Goal: Task Accomplishment & Management: Use online tool/utility

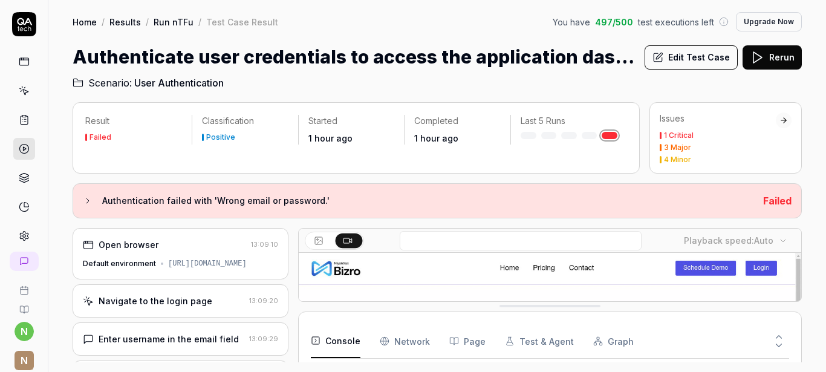
scroll to position [70, 0]
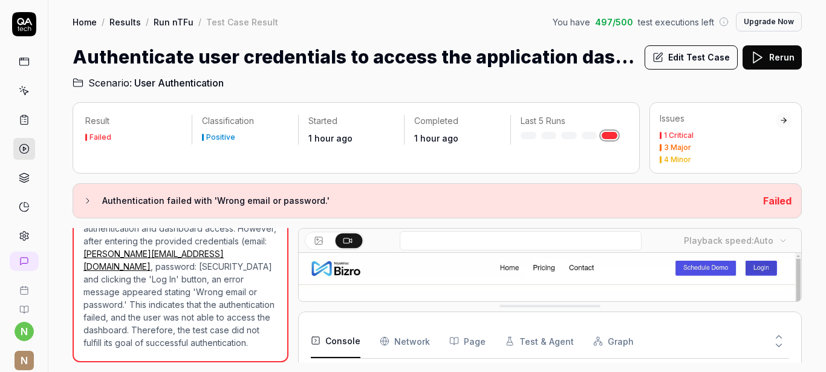
click at [766, 55] on button "Rerun" at bounding box center [772, 57] width 59 height 24
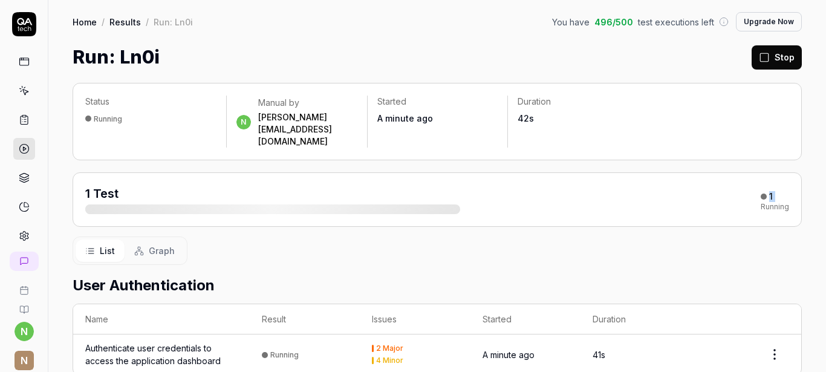
drag, startPoint x: 436, startPoint y: 185, endPoint x: 739, endPoint y: 181, distance: 303.1
click at [739, 185] on div "1 Test 1 Running" at bounding box center [437, 199] width 704 height 29
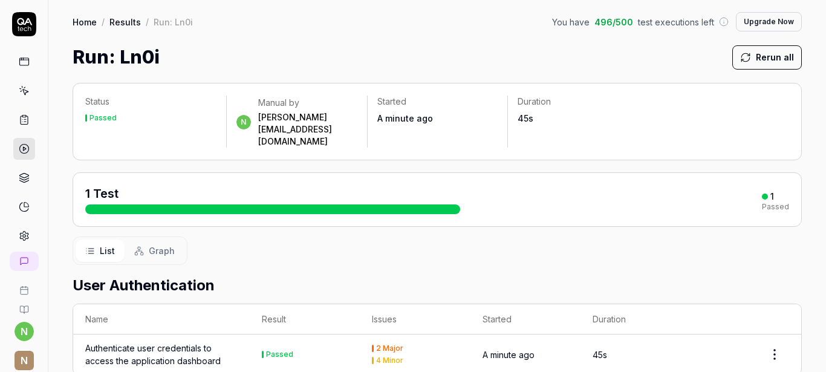
scroll to position [38, 0]
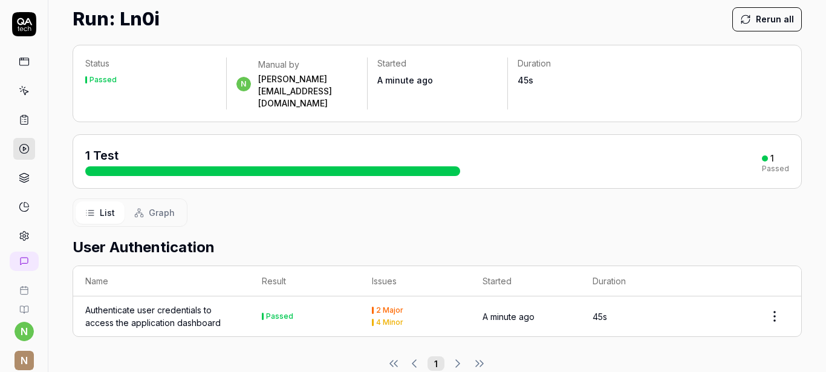
click at [382, 307] on div "2 Major 4 Minor" at bounding box center [415, 316] width 86 height 19
click at [765, 299] on html "n N Home / Results / Run: Ln0i You have 496 / 500 test executions left Upgrade …" at bounding box center [413, 186] width 826 height 372
click at [376, 307] on div "2 Major" at bounding box center [389, 310] width 27 height 7
click at [147, 201] on button "Graph" at bounding box center [155, 212] width 60 height 22
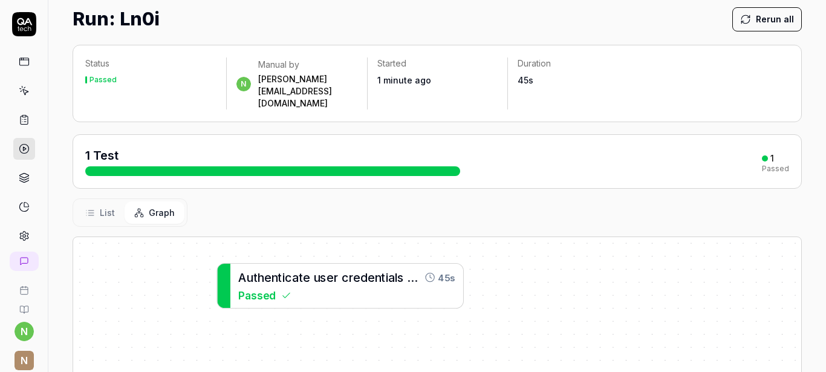
click at [331, 270] on span "e" at bounding box center [330, 277] width 7 height 14
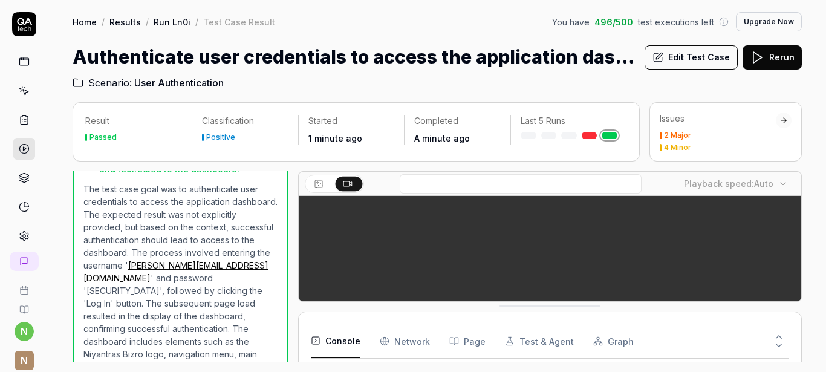
scroll to position [390, 0]
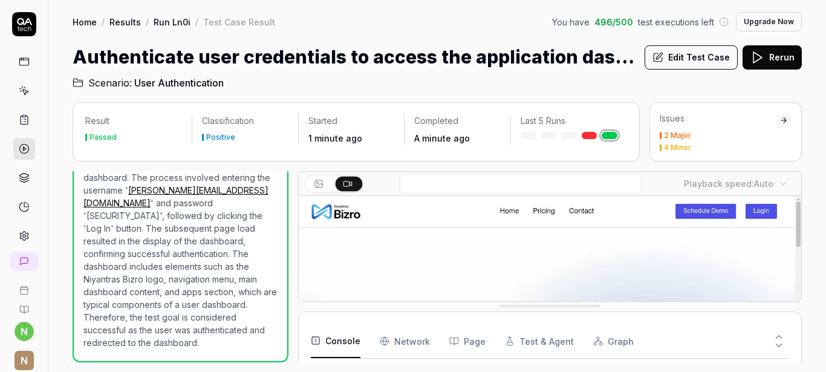
click at [782, 122] on div at bounding box center [784, 120] width 8 height 8
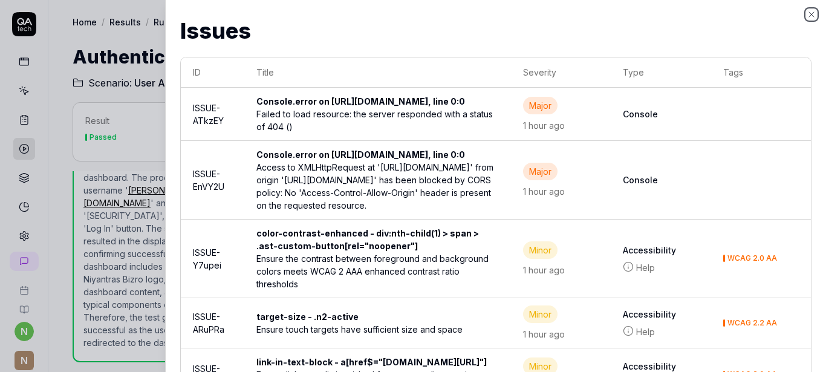
click at [812, 13] on icon "button" at bounding box center [812, 15] width 10 height 10
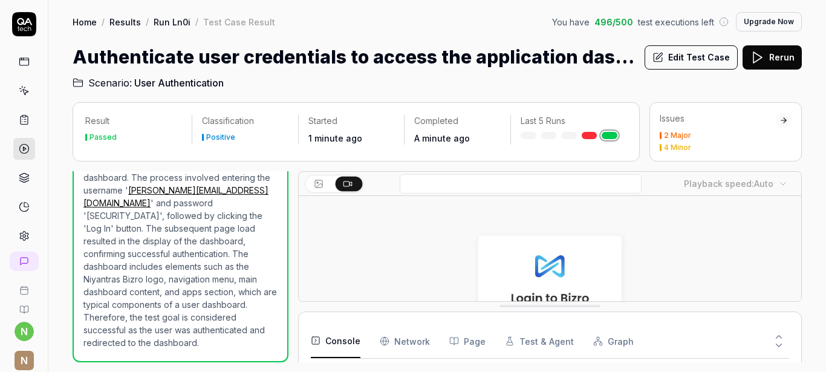
click at [763, 132] on div "2 Major" at bounding box center [718, 135] width 116 height 7
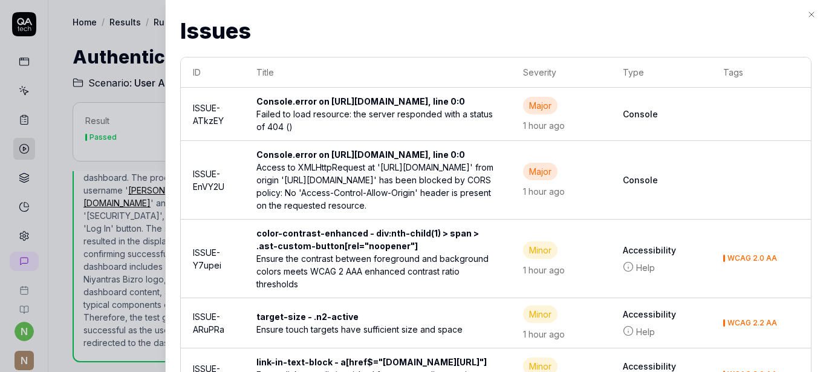
click at [656, 120] on b "Console" at bounding box center [661, 114] width 76 height 13
click at [550, 114] on div "Major" at bounding box center [540, 106] width 34 height 18
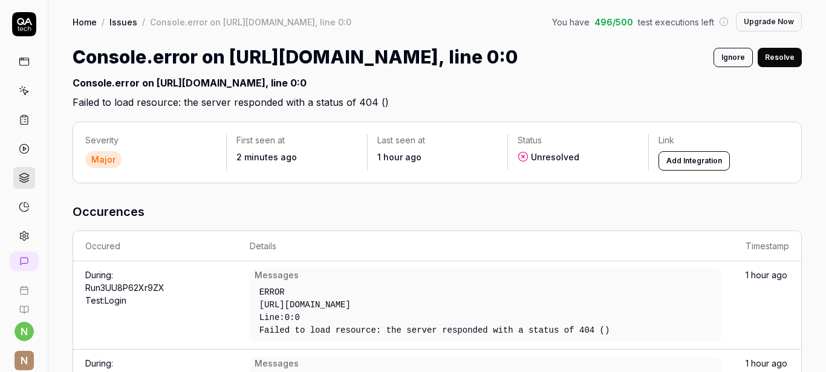
click at [776, 56] on button "Resolve" at bounding box center [780, 57] width 44 height 19
click at [120, 24] on link "Issues" at bounding box center [123, 22] width 28 height 12
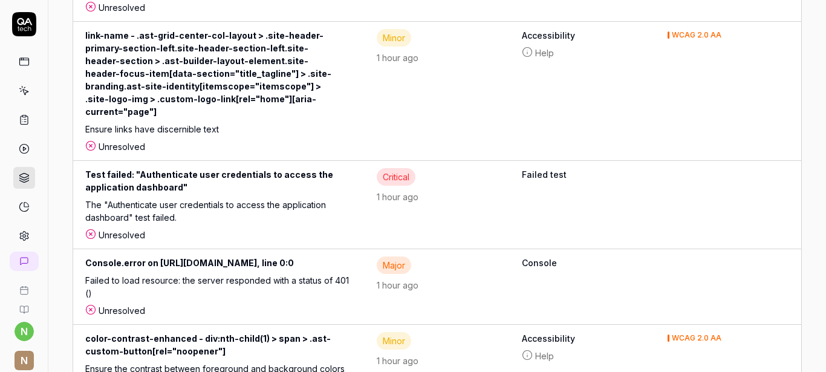
scroll to position [619, 0]
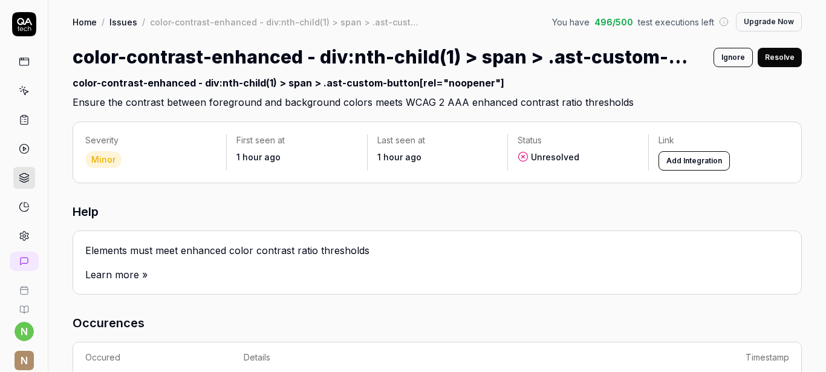
click at [776, 56] on button "Resolve" at bounding box center [780, 57] width 44 height 19
click at [119, 22] on link "Issues" at bounding box center [123, 22] width 28 height 12
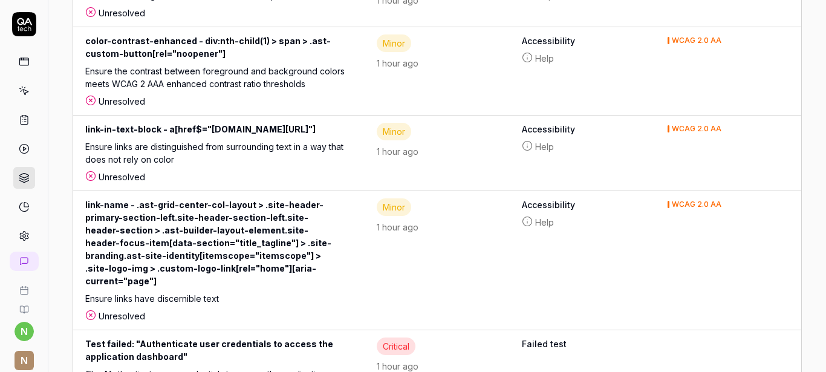
scroll to position [531, 0]
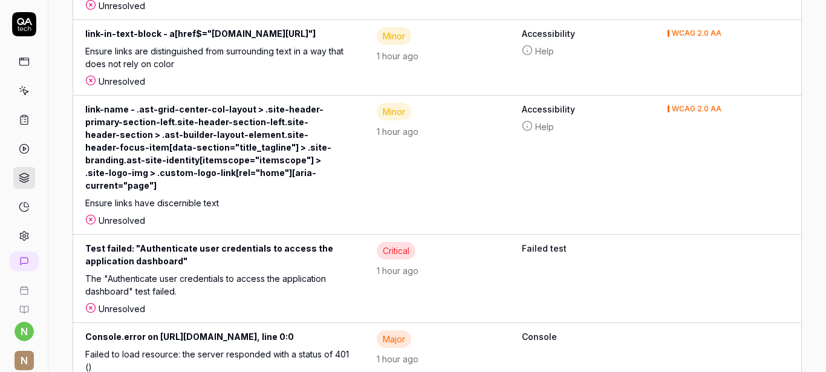
click at [90, 307] on icon at bounding box center [91, 308] width 3 height 3
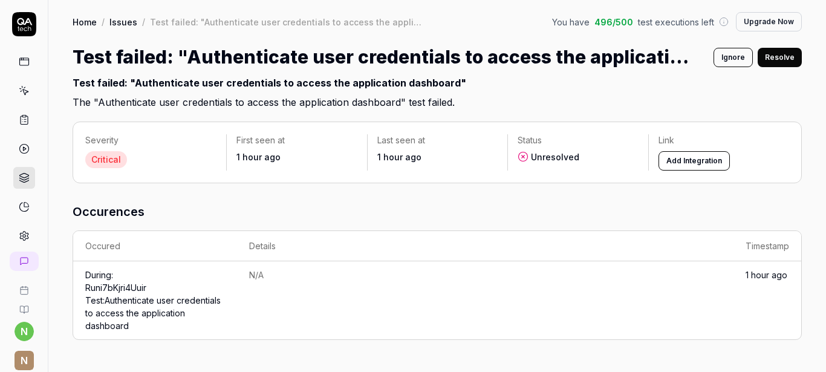
click at [788, 58] on button "Resolve" at bounding box center [780, 57] width 44 height 19
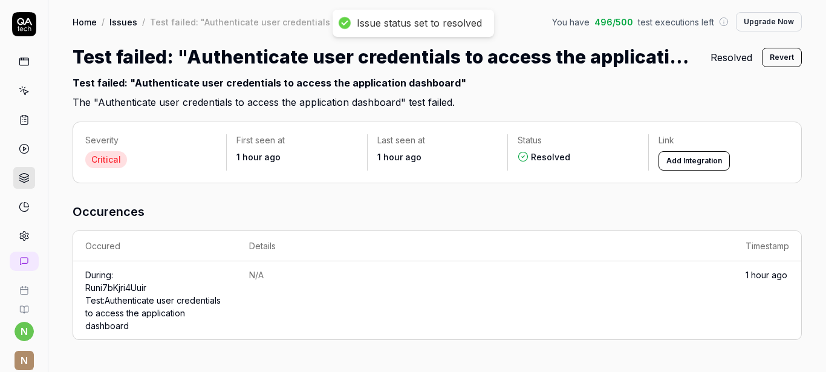
click at [120, 22] on link "Issues" at bounding box center [123, 22] width 28 height 12
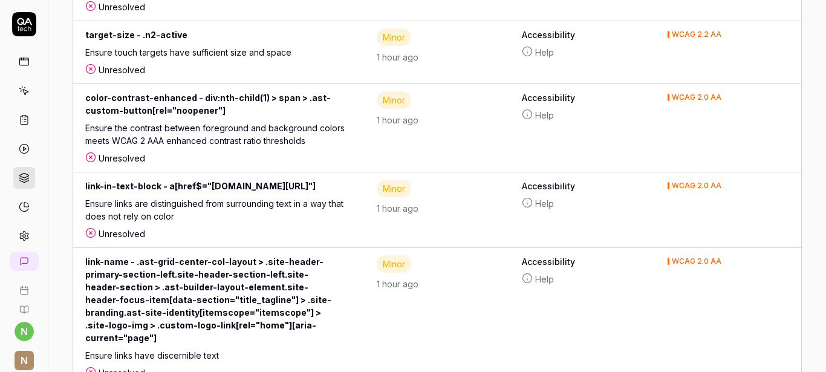
scroll to position [468, 0]
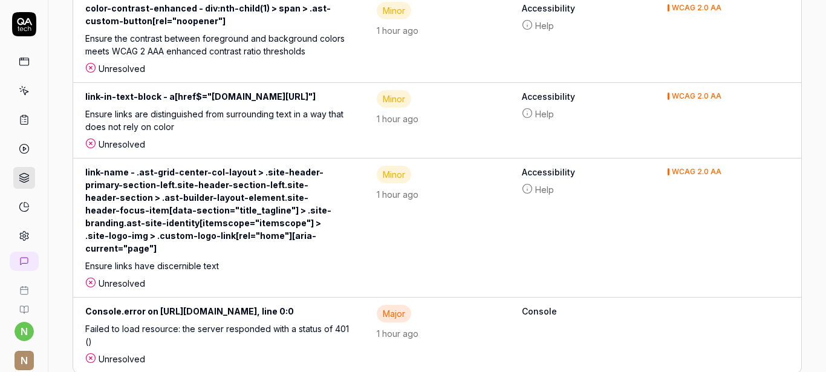
click at [91, 357] on icon at bounding box center [91, 358] width 3 height 3
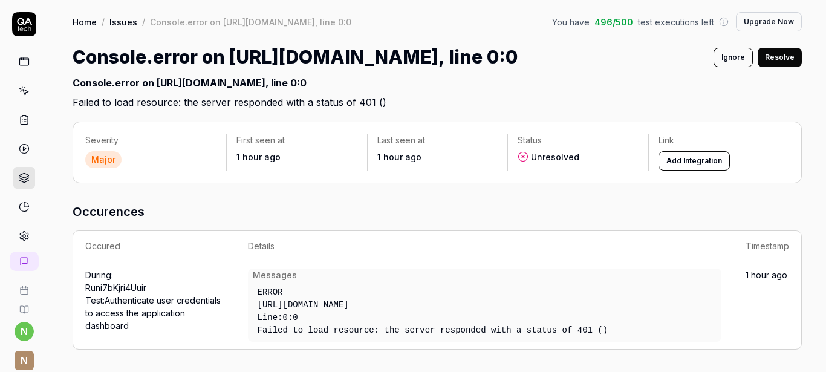
click at [780, 55] on button "Resolve" at bounding box center [780, 57] width 44 height 19
click at [120, 22] on link "Issues" at bounding box center [123, 22] width 28 height 12
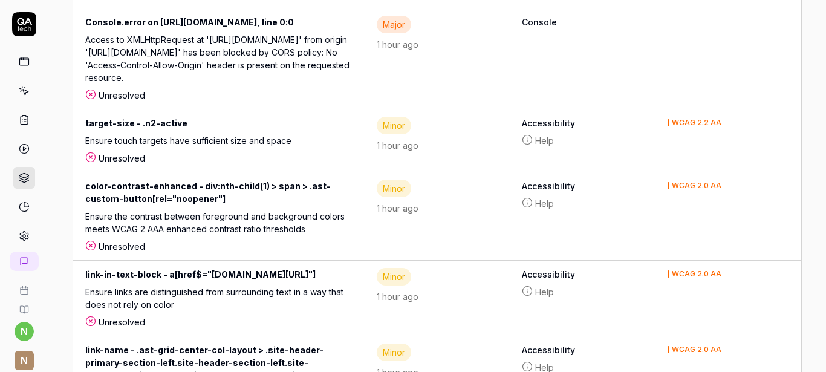
scroll to position [405, 0]
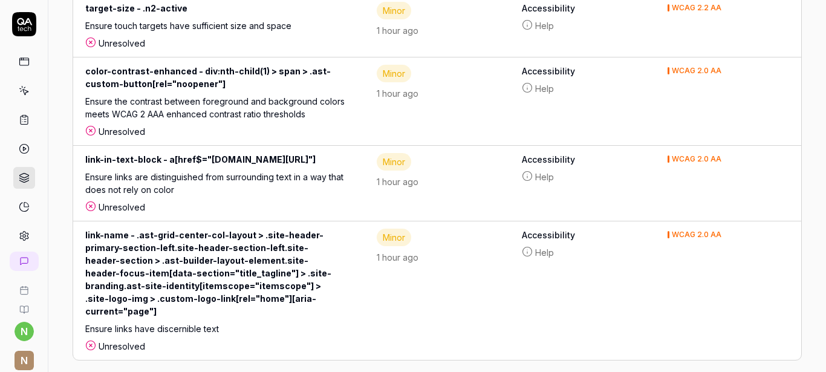
click at [90, 344] on icon at bounding box center [91, 345] width 3 height 3
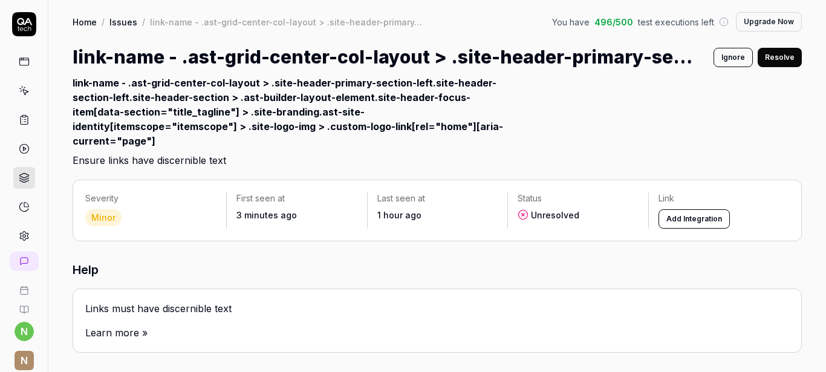
click at [777, 55] on button "Resolve" at bounding box center [780, 57] width 44 height 19
click at [122, 24] on link "Issues" at bounding box center [123, 22] width 28 height 12
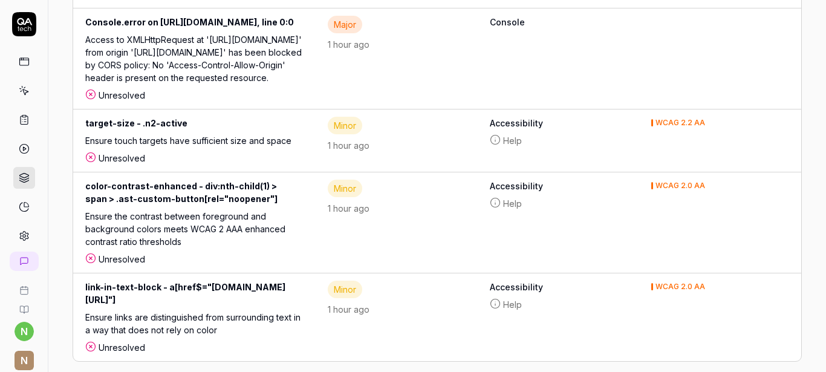
scroll to position [292, 0]
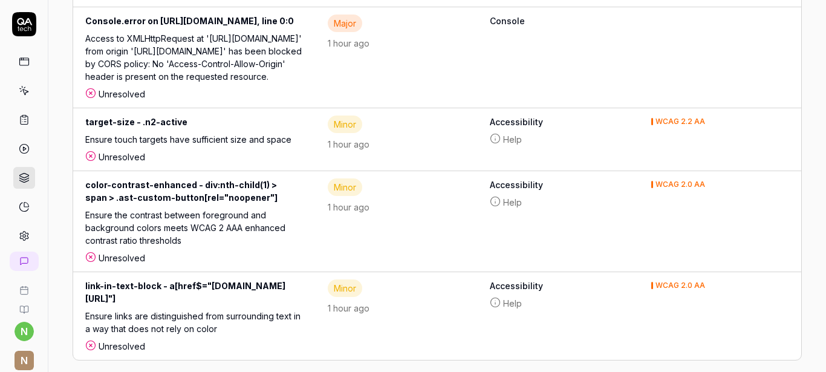
click at [91, 344] on icon at bounding box center [91, 345] width 3 height 3
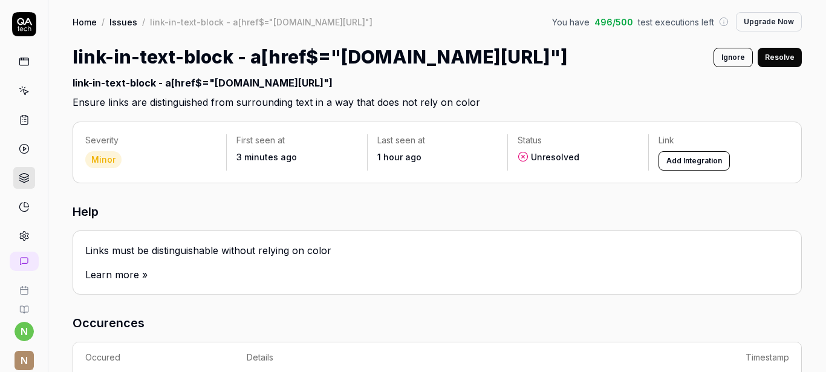
click at [768, 59] on button "Resolve" at bounding box center [780, 57] width 44 height 19
click at [123, 25] on link "Issues" at bounding box center [123, 22] width 28 height 12
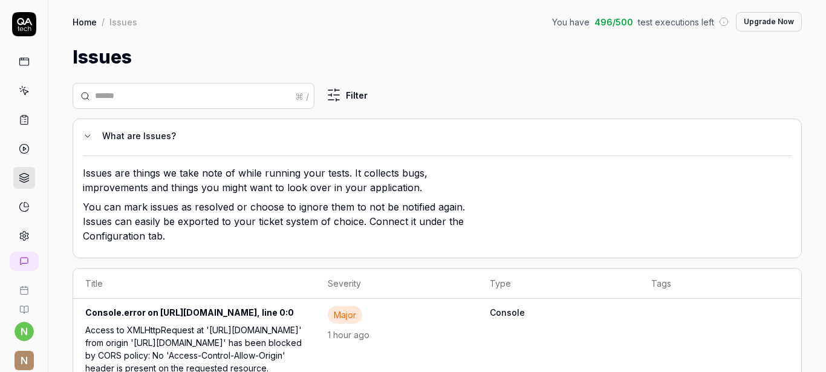
scroll to position [216, 0]
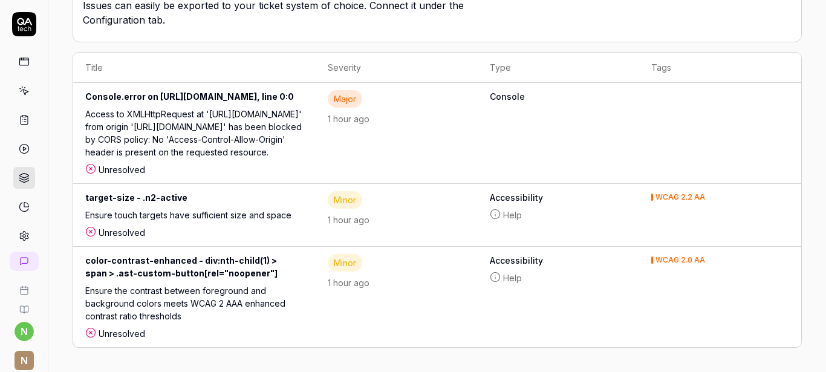
click at [90, 333] on icon at bounding box center [91, 332] width 3 height 3
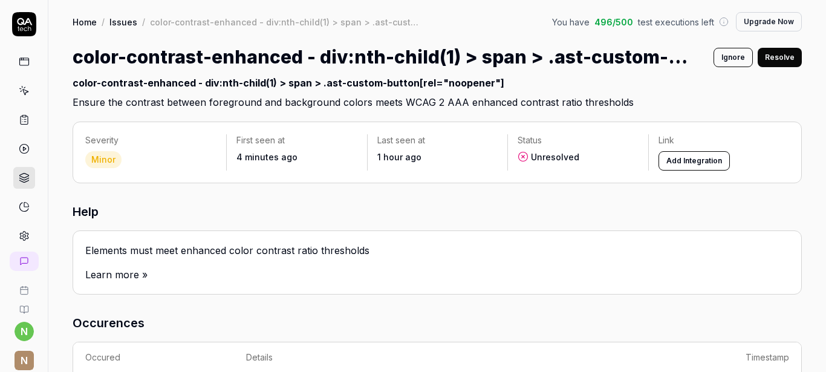
click at [776, 56] on button "Resolve" at bounding box center [780, 57] width 44 height 19
click at [126, 24] on link "Issues" at bounding box center [123, 22] width 28 height 12
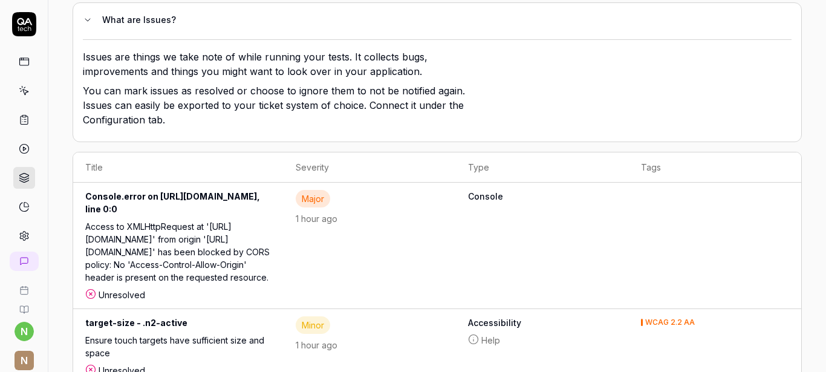
scroll to position [128, 0]
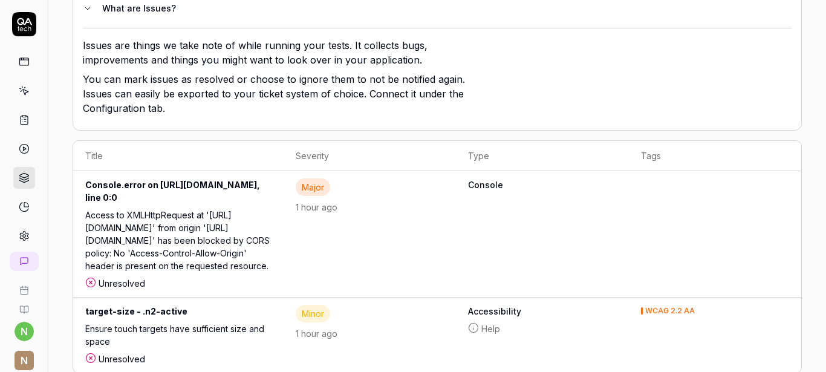
click at [90, 353] on icon at bounding box center [90, 358] width 11 height 11
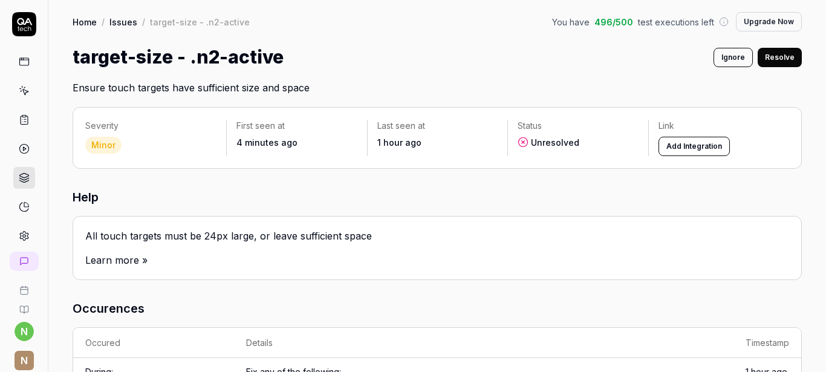
click at [776, 58] on button "Resolve" at bounding box center [780, 57] width 44 height 19
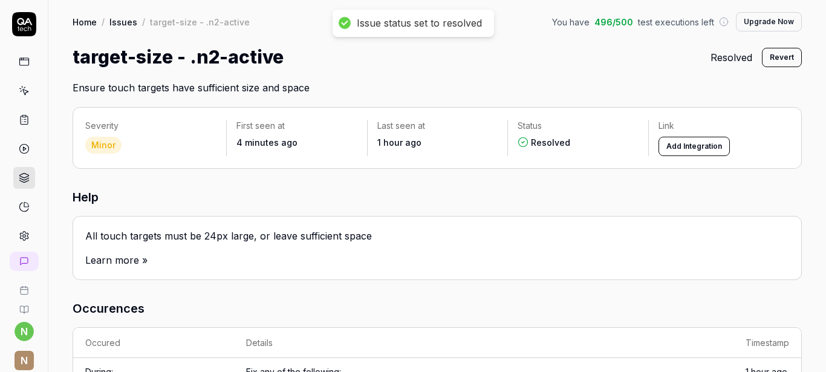
click at [114, 22] on link "Issues" at bounding box center [123, 22] width 28 height 12
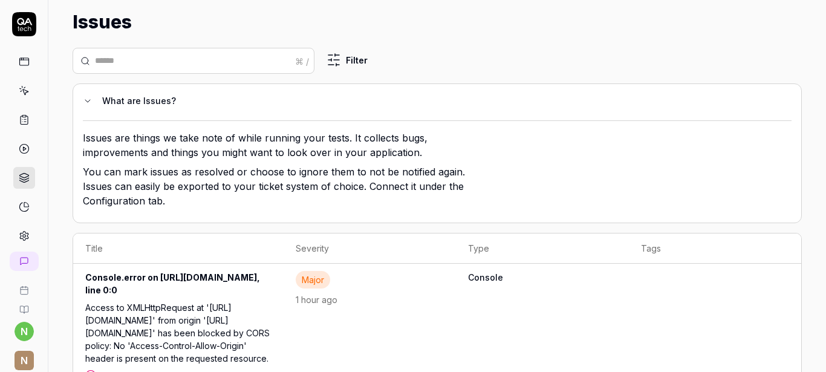
scroll to position [65, 0]
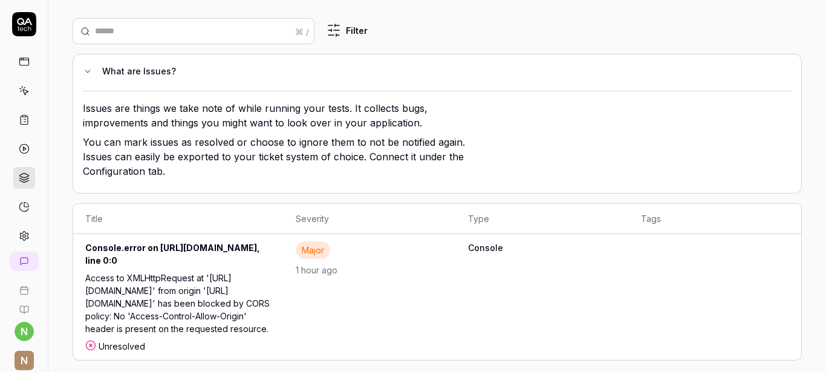
click at [90, 340] on icon at bounding box center [90, 345] width 11 height 11
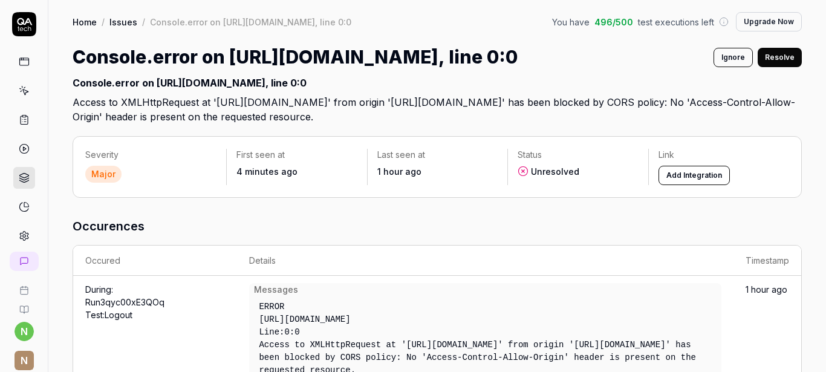
click at [771, 59] on button "Resolve" at bounding box center [780, 57] width 44 height 19
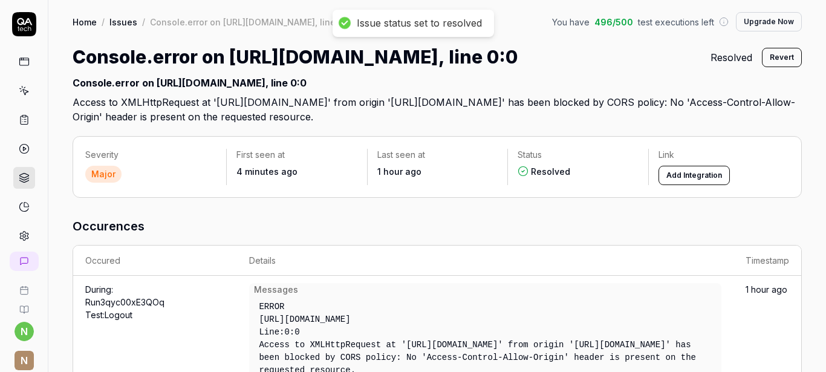
click at [122, 24] on link "Issues" at bounding box center [123, 22] width 28 height 12
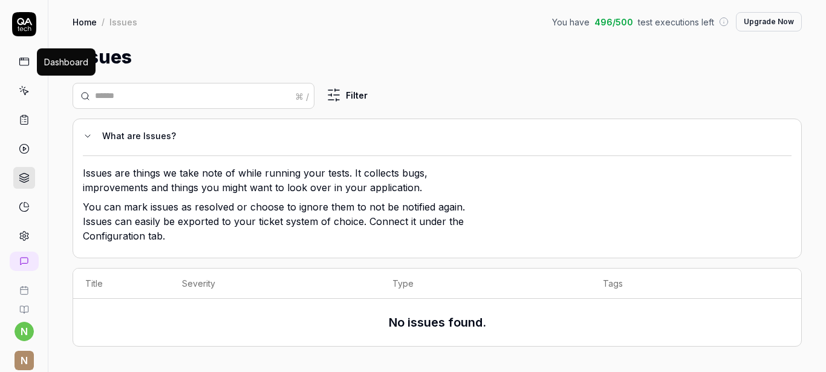
click at [21, 62] on icon at bounding box center [24, 61] width 11 height 11
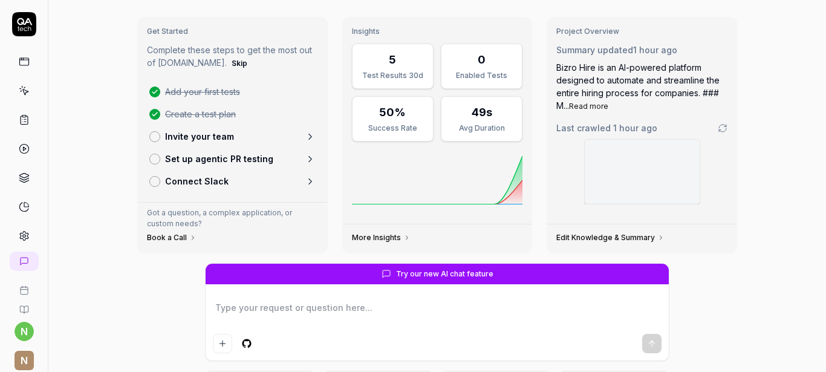
scroll to position [17, 0]
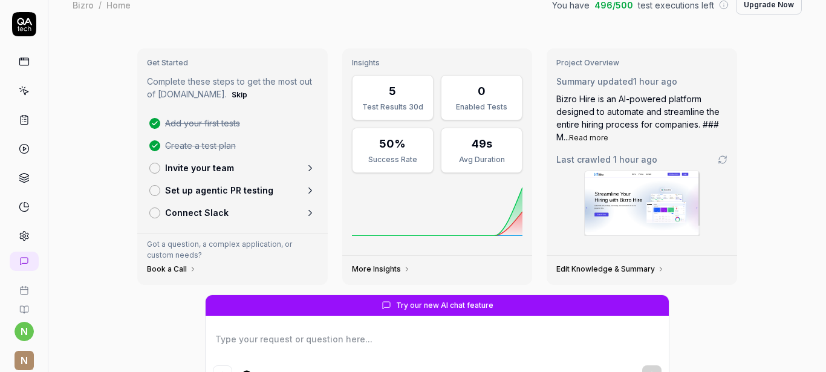
click at [384, 270] on link "More Insights" at bounding box center [381, 269] width 59 height 10
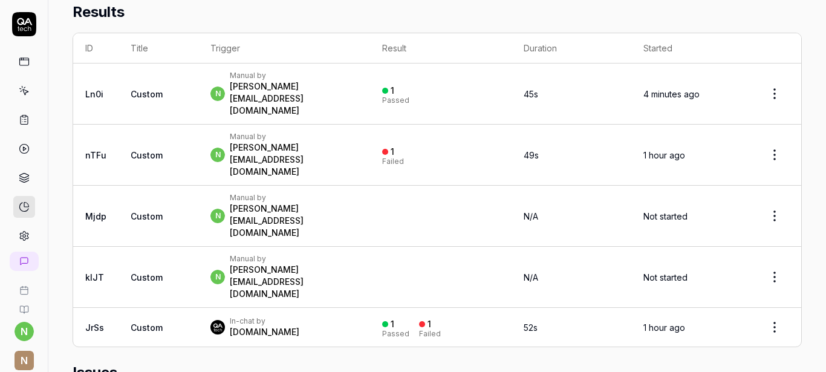
scroll to position [436, 0]
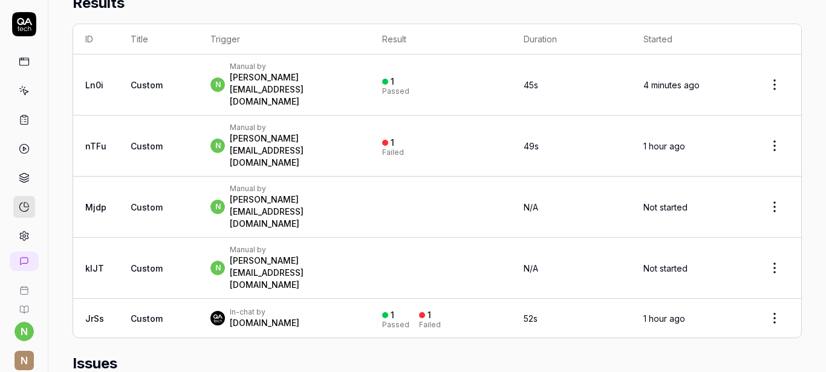
click at [768, 71] on html "n N Home / Insights You have 496 / 500 test executions left Upgrade Now Home / …" at bounding box center [413, 186] width 826 height 372
click at [120, 68] on td "Custom" at bounding box center [159, 84] width 80 height 61
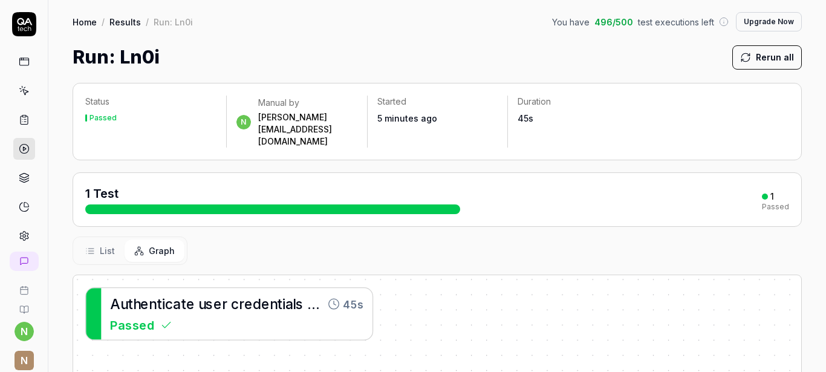
click at [22, 65] on icon at bounding box center [24, 61] width 11 height 11
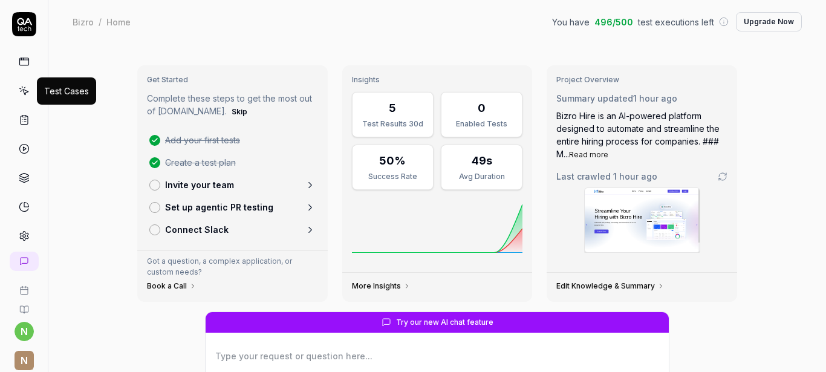
click at [20, 88] on icon at bounding box center [24, 90] width 11 height 11
type textarea "*"
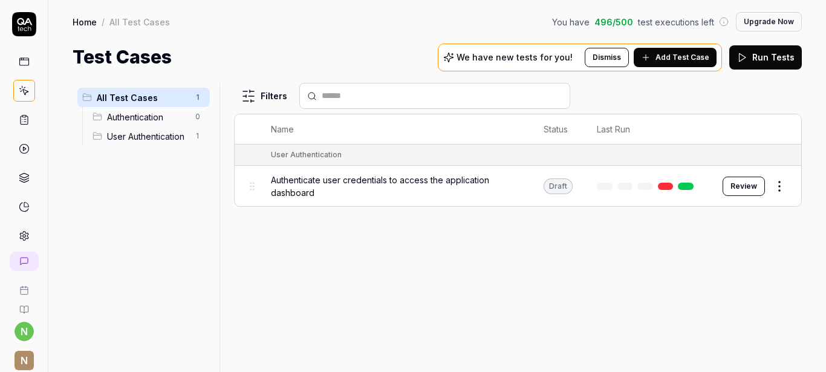
click at [691, 60] on span "Add Test Case" at bounding box center [683, 57] width 54 height 11
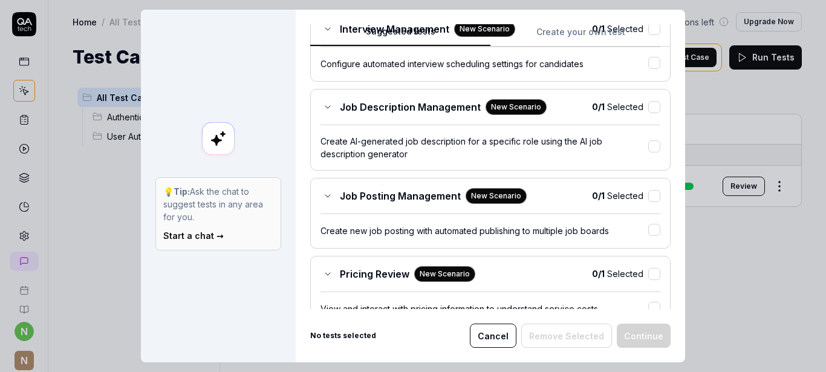
scroll to position [581, 0]
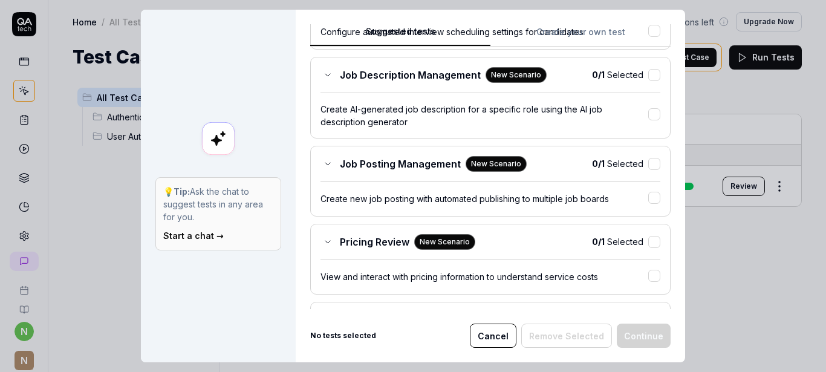
click at [331, 83] on div "Job Description Management New Scenario" at bounding box center [434, 75] width 226 height 16
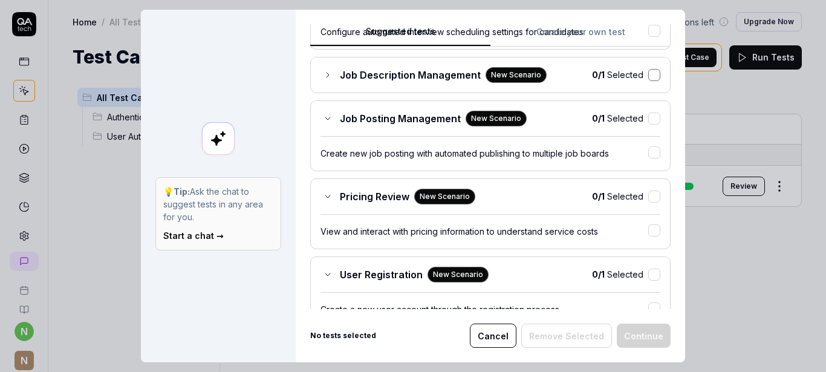
click at [648, 81] on button "button" at bounding box center [654, 75] width 12 height 12
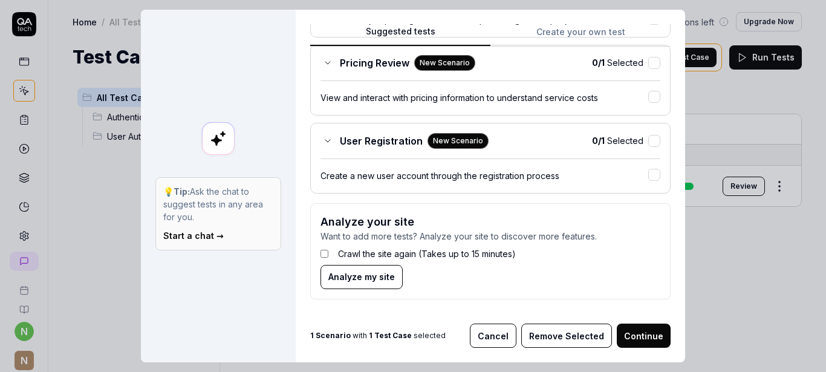
scroll to position [747, 0]
click at [644, 338] on button "Continue" at bounding box center [644, 336] width 54 height 24
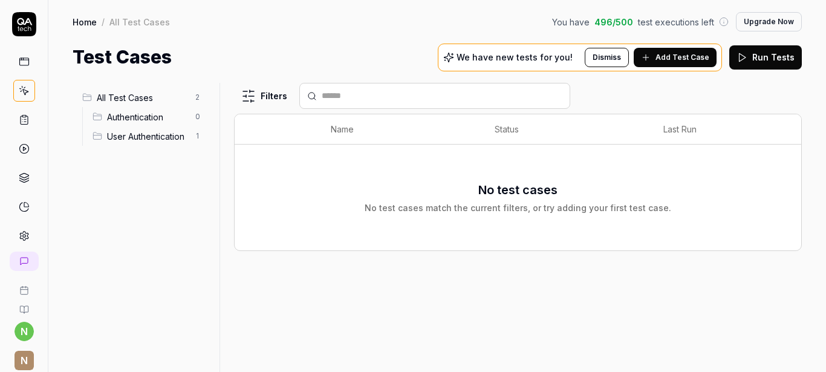
click at [682, 57] on span "Add Test Case" at bounding box center [683, 57] width 54 height 11
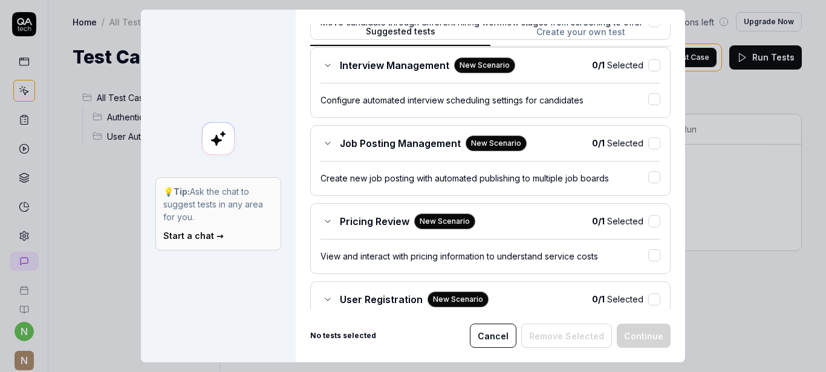
scroll to position [581, 0]
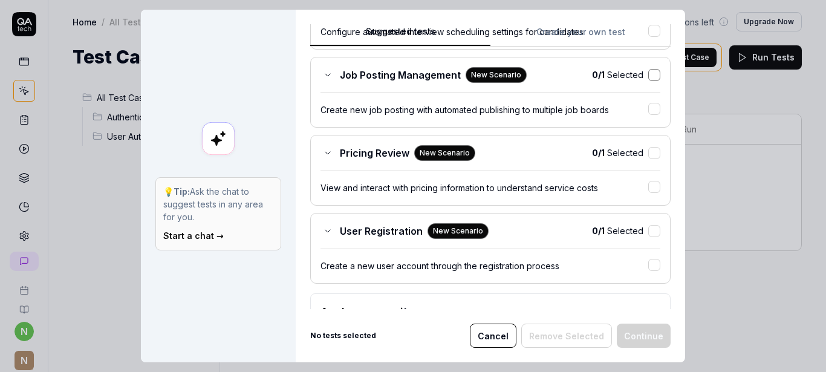
click at [648, 81] on button "button" at bounding box center [654, 75] width 12 height 12
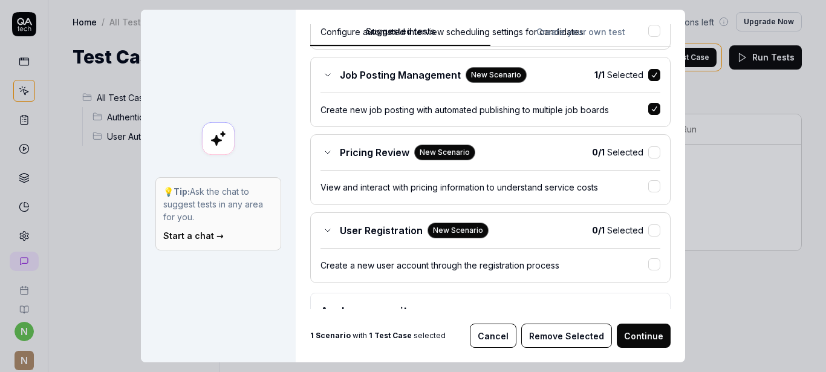
click at [431, 82] on span "Job Posting Management" at bounding box center [400, 75] width 121 height 15
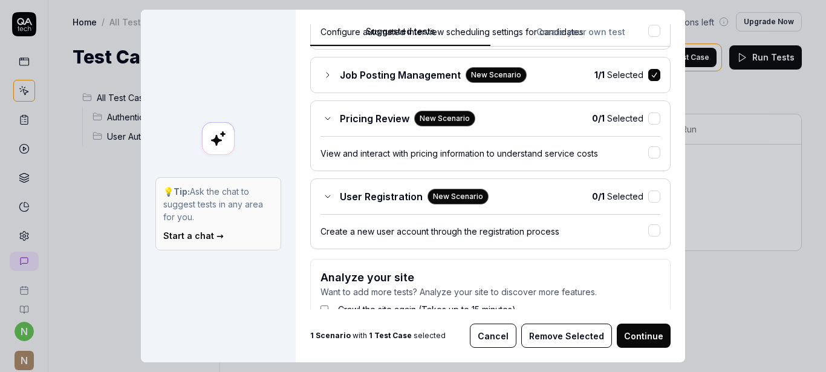
click at [494, 83] on div "New Scenario" at bounding box center [496, 75] width 61 height 16
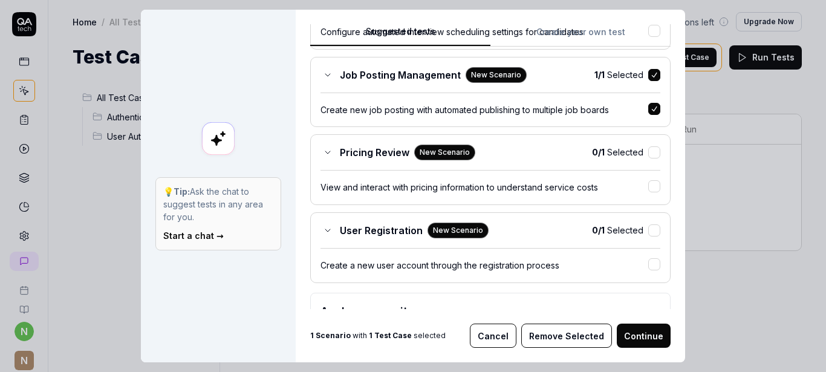
click at [645, 338] on button "Continue" at bounding box center [644, 336] width 54 height 24
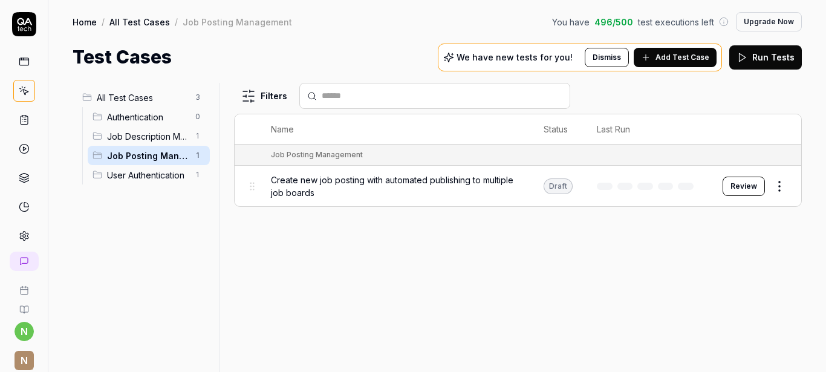
click at [748, 184] on button "Review" at bounding box center [744, 186] width 42 height 19
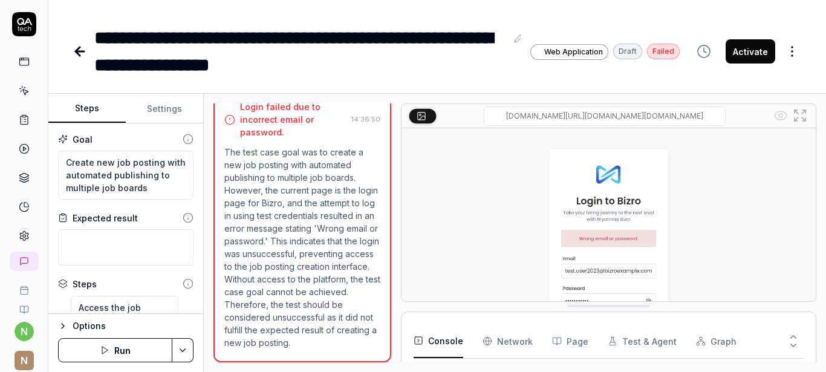
scroll to position [79, 0]
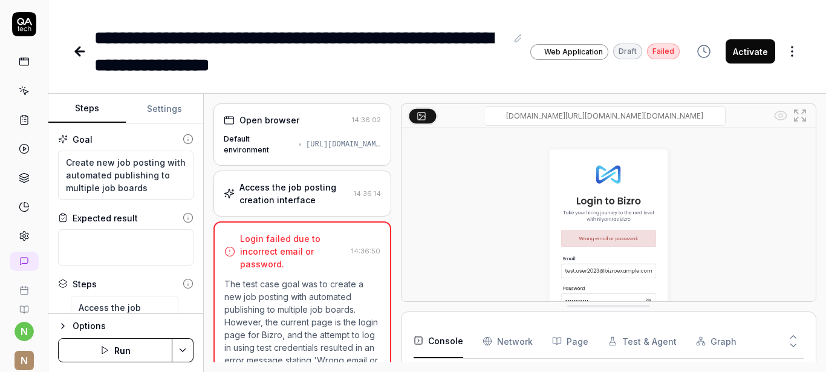
click at [342, 201] on div "Access the job posting creation interface 14:36:14" at bounding box center [302, 193] width 157 height 25
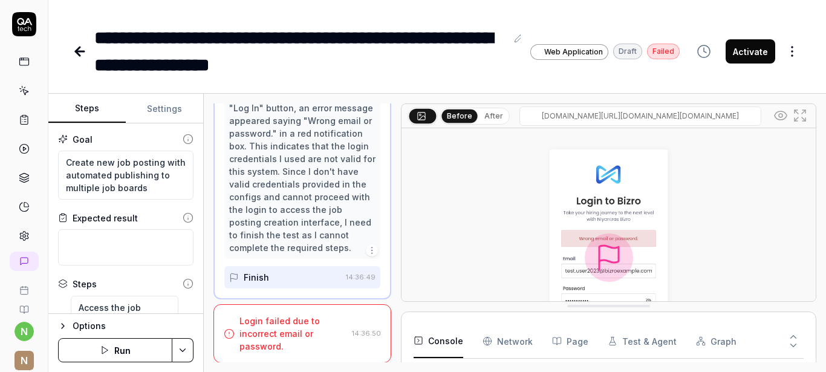
scroll to position [999, 0]
click at [296, 332] on div "Login failed due to incorrect email or password." at bounding box center [294, 333] width 108 height 38
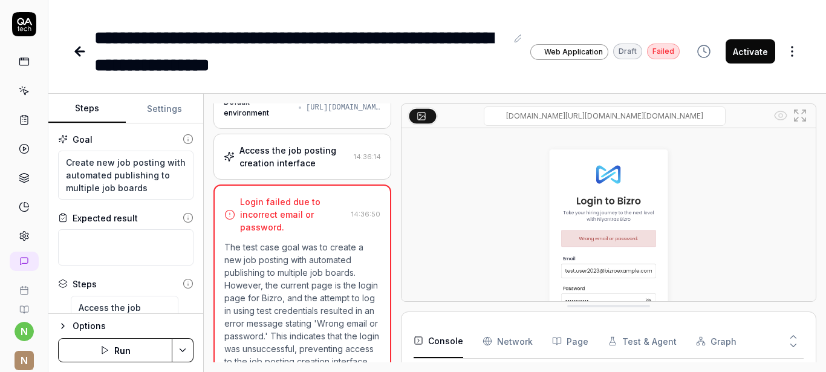
scroll to position [0, 0]
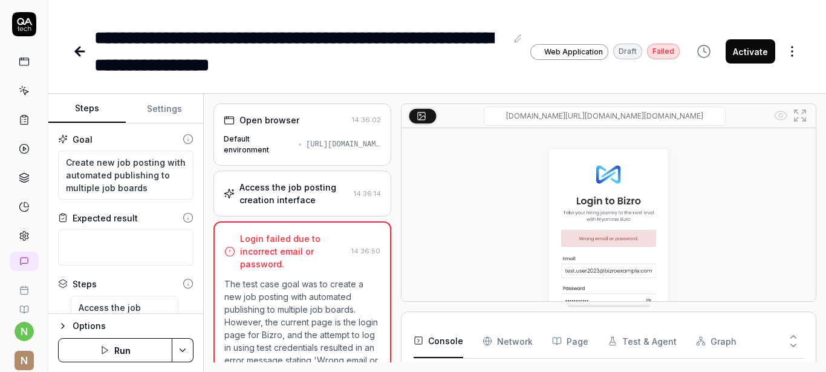
click at [161, 103] on button "Settings" at bounding box center [164, 108] width 77 height 29
type textarea "*"
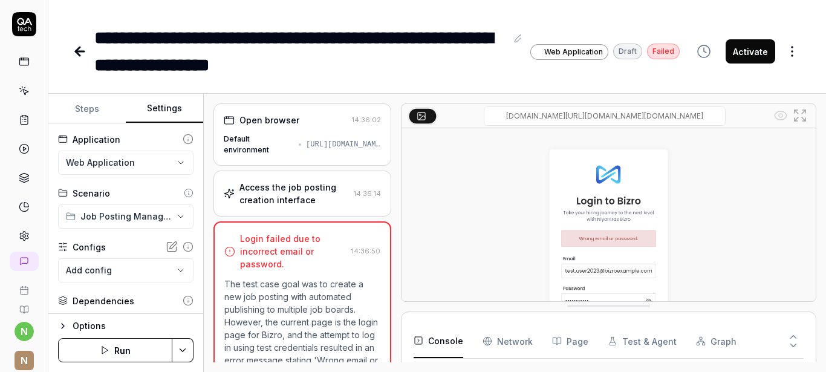
click at [166, 247] on icon at bounding box center [172, 247] width 12 height 12
click at [123, 353] on button "Run" at bounding box center [115, 350] width 114 height 24
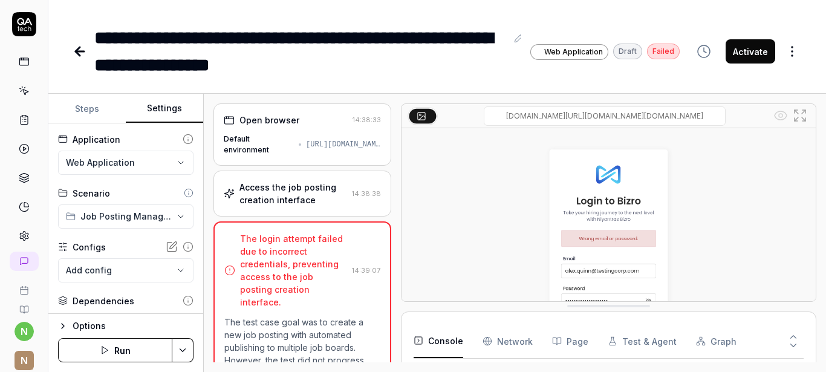
click at [321, 197] on div "Access the job posting creation interface" at bounding box center [294, 193] width 108 height 25
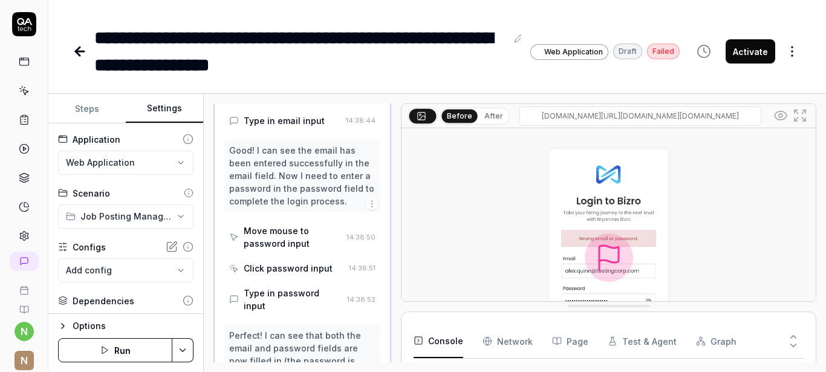
scroll to position [513, 0]
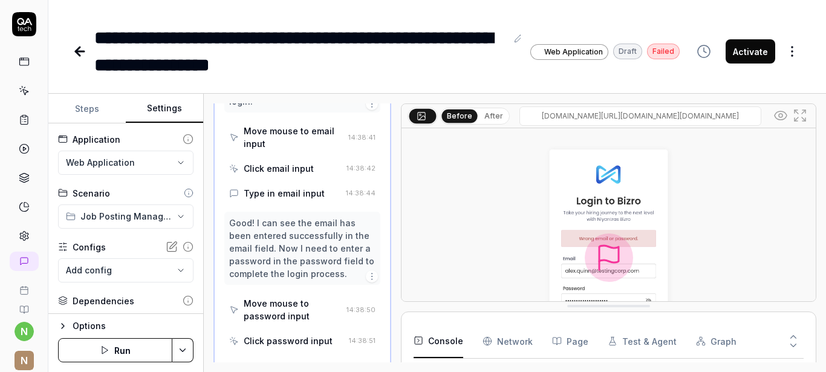
click at [312, 196] on div "Type in email input" at bounding box center [284, 193] width 81 height 13
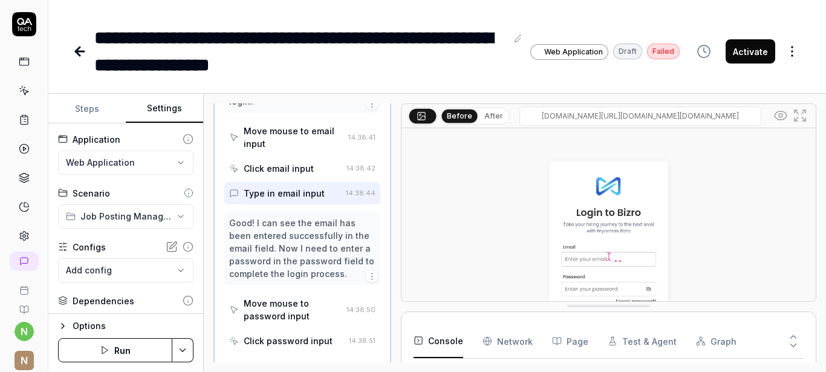
click at [279, 308] on div "Move mouse to password input" at bounding box center [293, 309] width 98 height 25
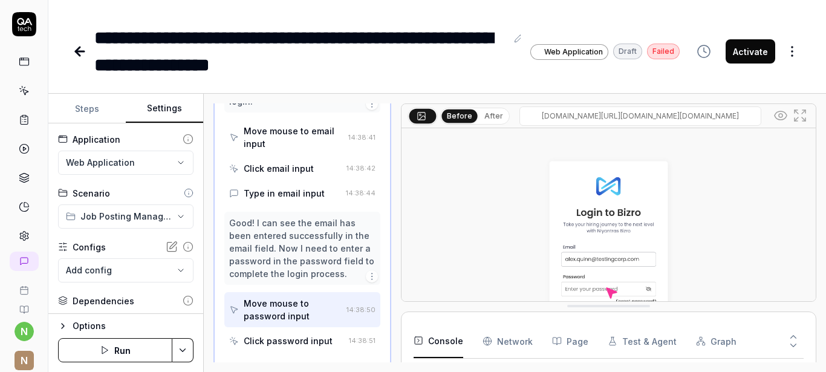
click at [175, 218] on html "**********" at bounding box center [413, 186] width 826 height 372
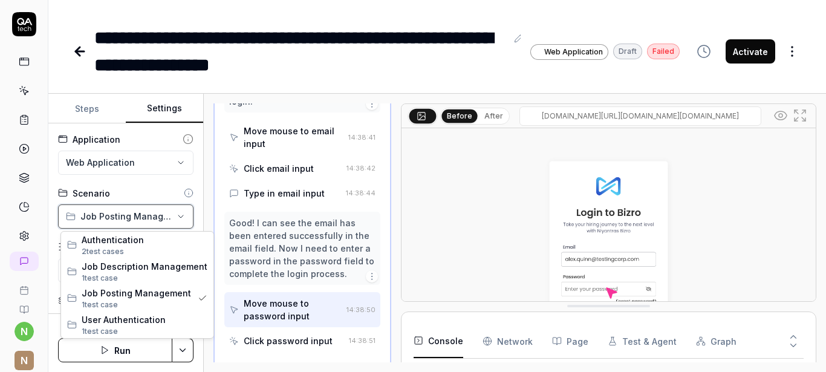
click at [175, 218] on html "**********" at bounding box center [413, 186] width 826 height 372
click at [164, 219] on html "**********" at bounding box center [413, 186] width 826 height 372
click at [123, 247] on span "2 test case s" at bounding box center [145, 251] width 126 height 11
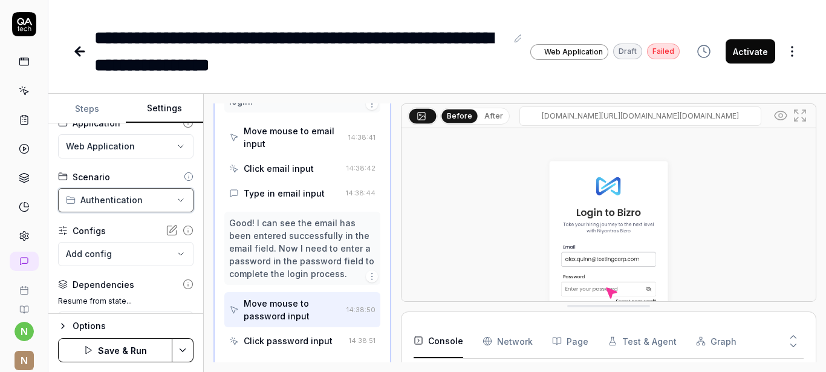
scroll to position [0, 0]
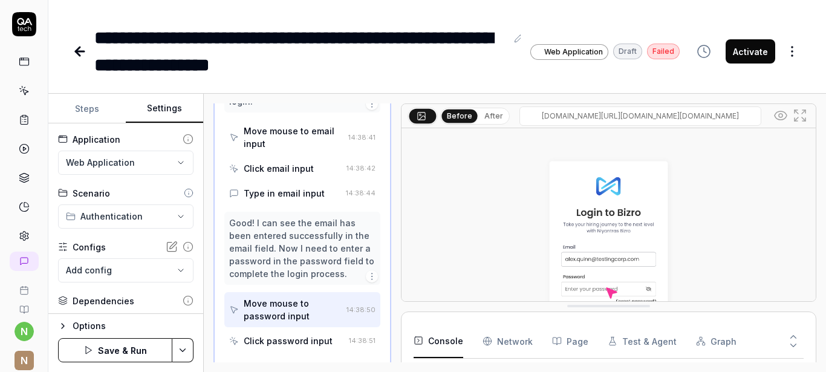
click at [166, 249] on icon at bounding box center [172, 247] width 12 height 12
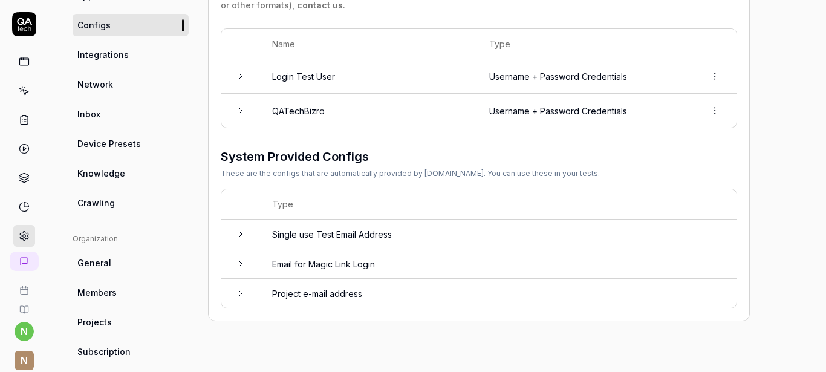
scroll to position [73, 0]
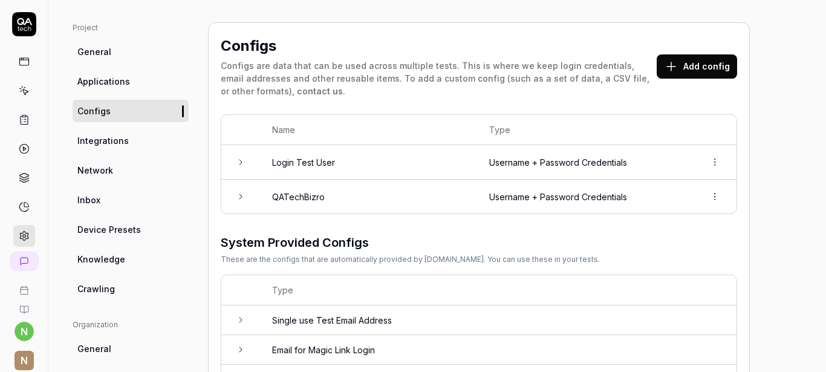
click at [238, 162] on icon at bounding box center [241, 162] width 10 height 10
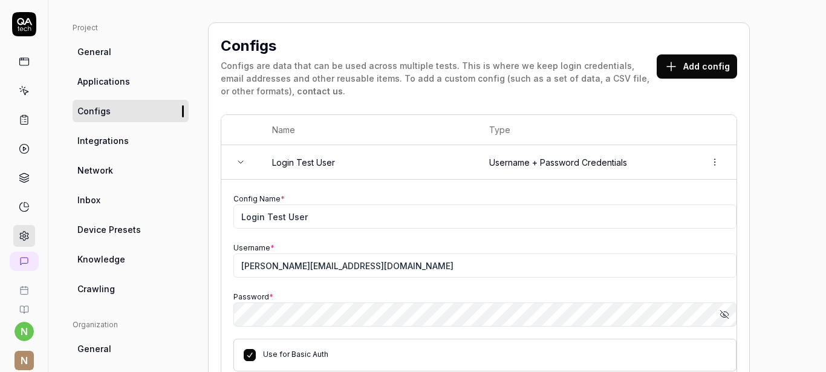
click at [724, 314] on icon "button" at bounding box center [724, 314] width 8 height 8
click at [724, 314] on icon "button" at bounding box center [725, 315] width 10 height 10
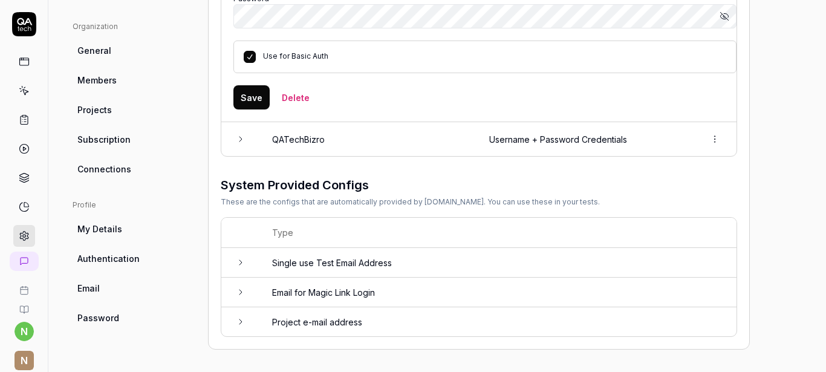
scroll to position [373, 0]
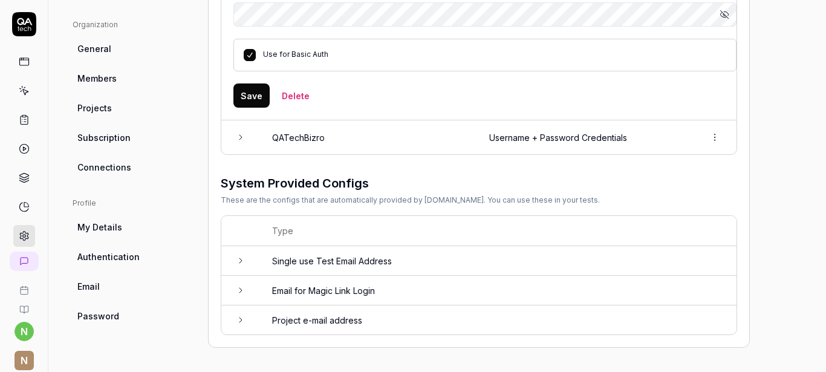
click at [487, 264] on td "Single use Test Email Address" at bounding box center [498, 261] width 477 height 30
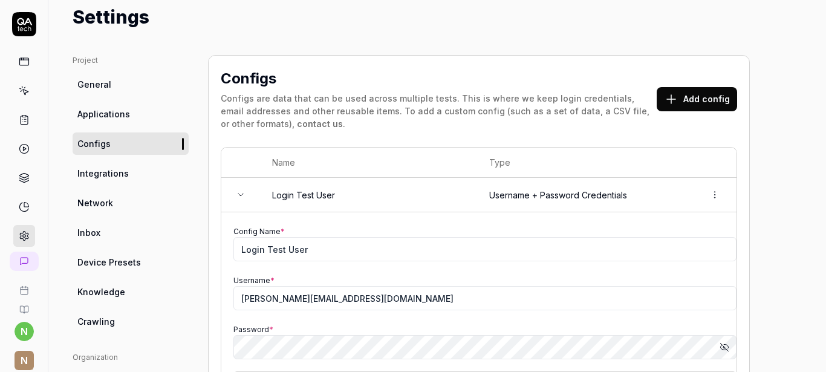
scroll to position [0, 0]
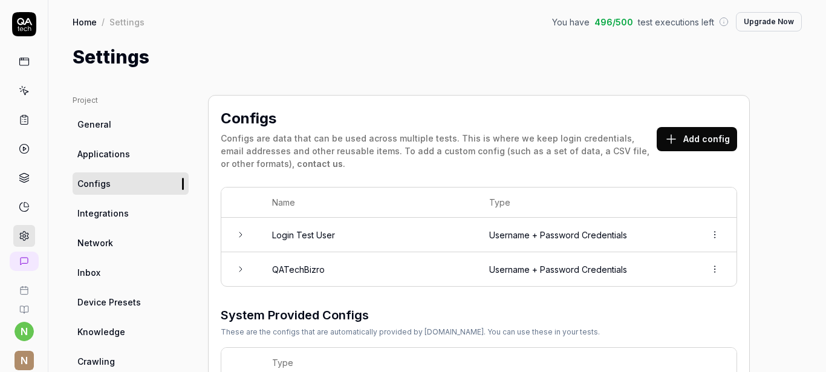
click at [246, 266] on td at bounding box center [240, 269] width 39 height 34
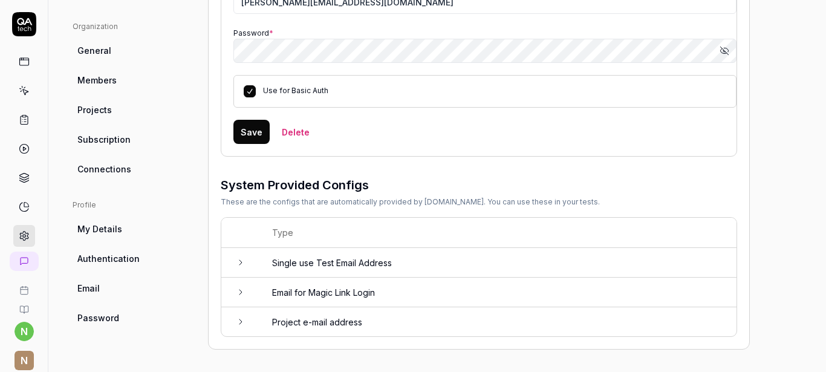
scroll to position [373, 0]
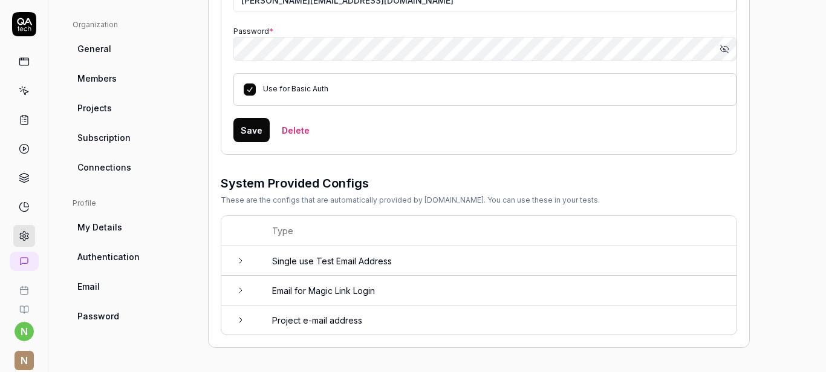
click at [245, 264] on icon at bounding box center [241, 261] width 10 height 10
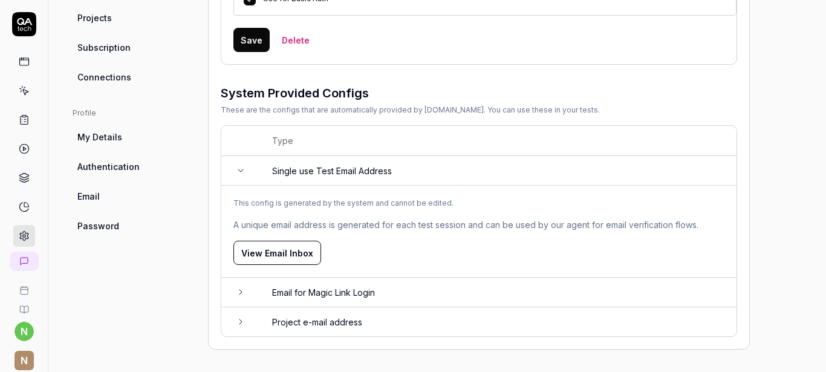
scroll to position [465, 0]
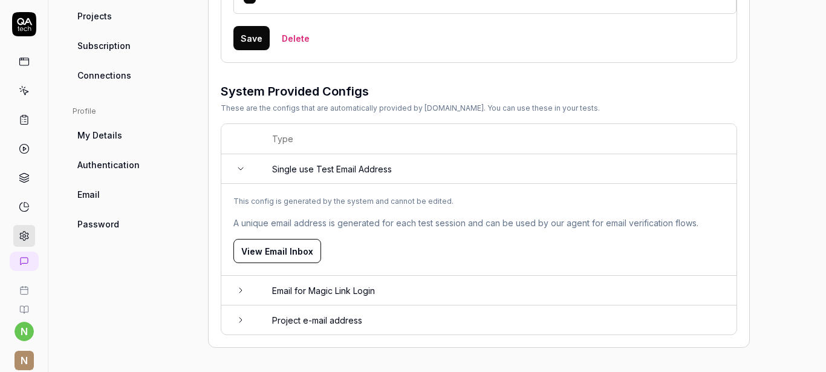
click at [250, 322] on td at bounding box center [240, 319] width 39 height 29
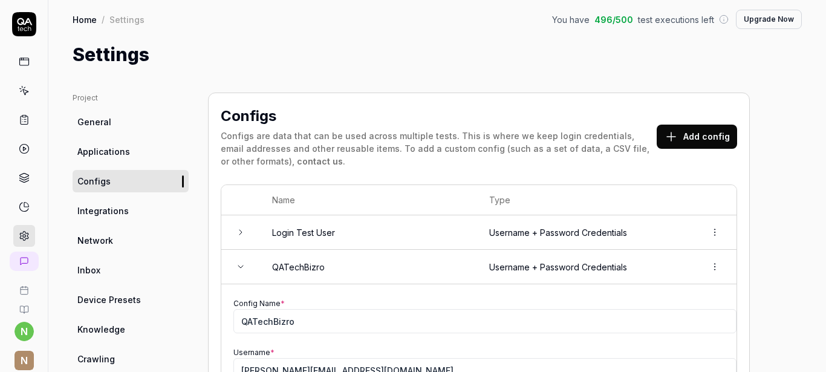
scroll to position [0, 0]
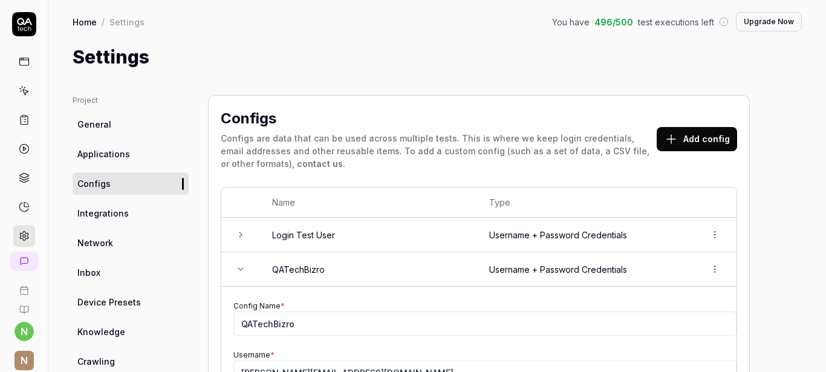
click at [237, 235] on icon at bounding box center [241, 235] width 10 height 10
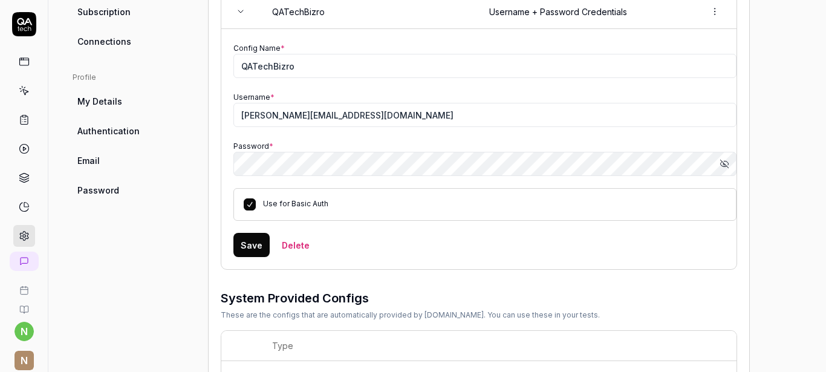
scroll to position [508, 0]
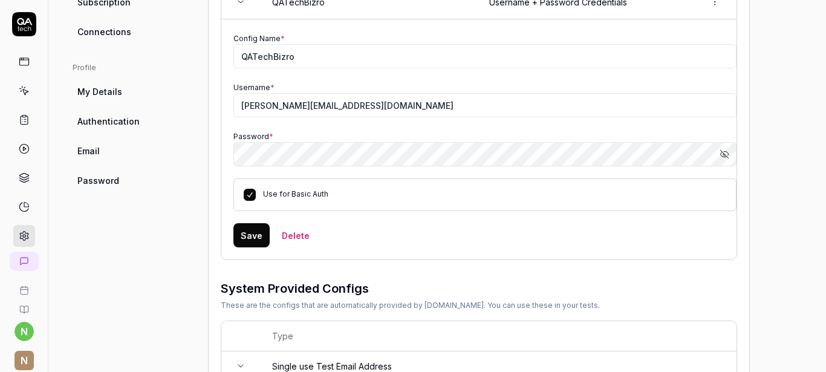
click at [131, 122] on span "Authentication" at bounding box center [108, 121] width 62 height 13
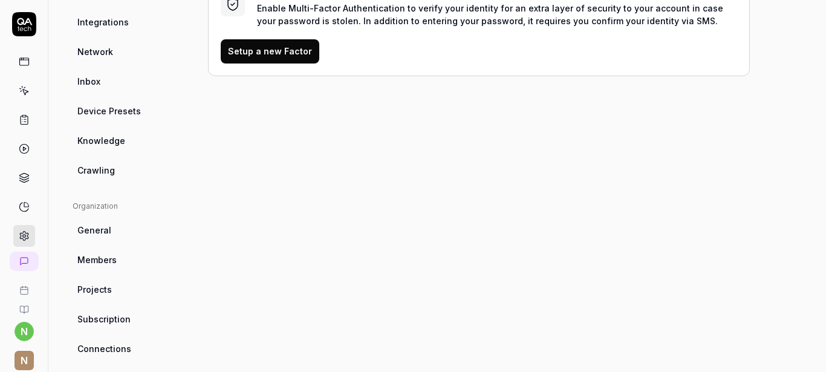
scroll to position [240, 0]
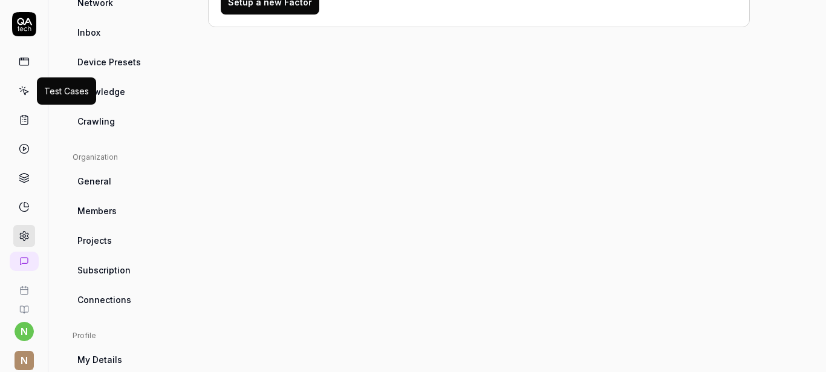
click at [22, 91] on icon at bounding box center [24, 92] width 5 height 5
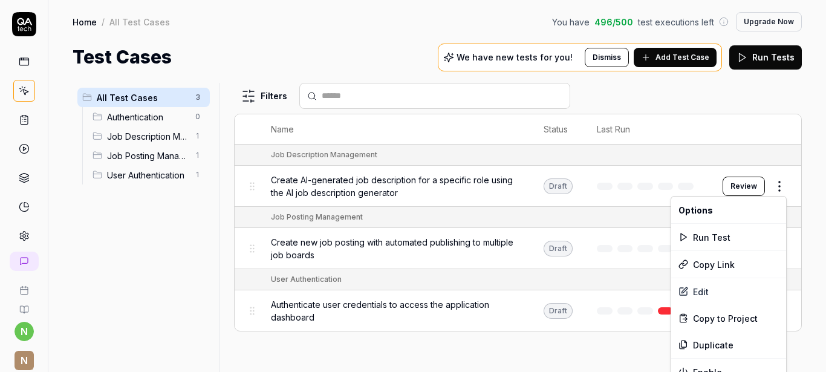
click at [779, 186] on html "n N Home / All Test Cases You have 496 / 500 test executions left Upgrade Now H…" at bounding box center [413, 186] width 826 height 372
click at [704, 290] on div "Edit" at bounding box center [728, 291] width 115 height 27
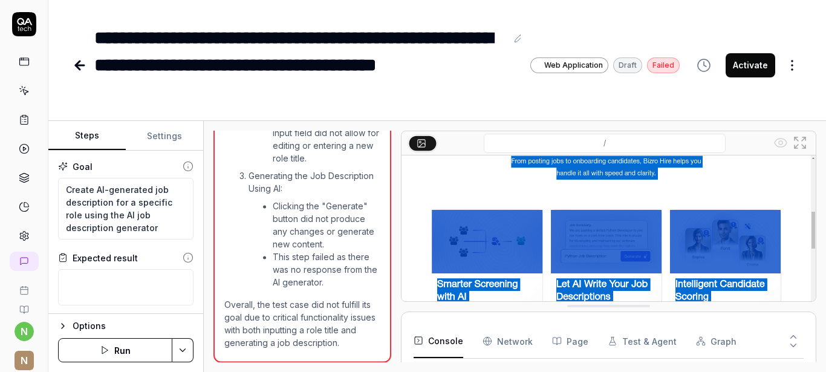
scroll to position [721, 0]
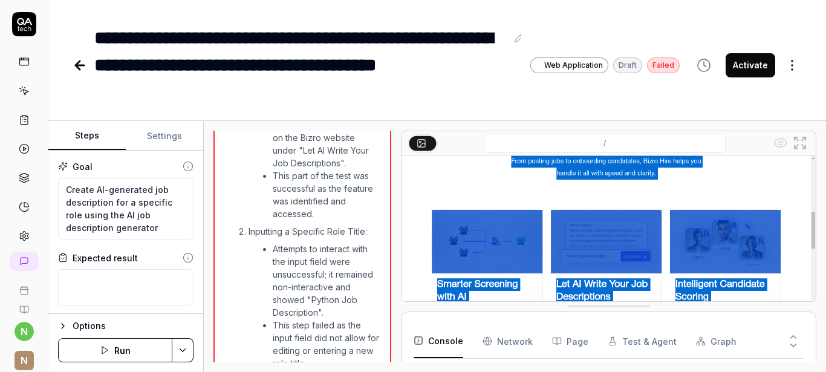
type textarea "*"
click at [170, 134] on button "Settings" at bounding box center [164, 136] width 77 height 29
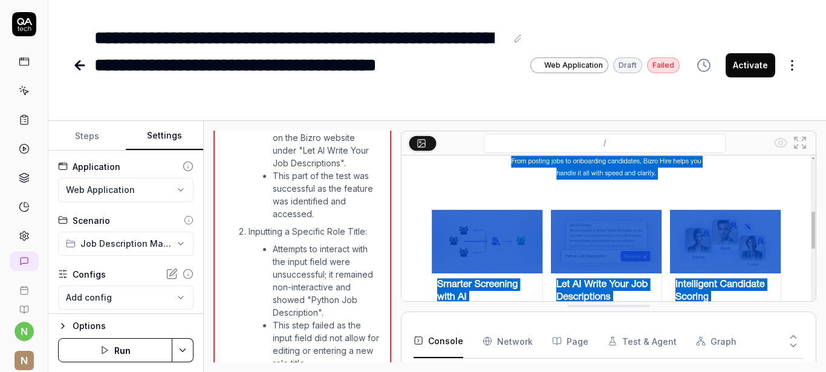
click at [166, 273] on icon at bounding box center [172, 274] width 12 height 12
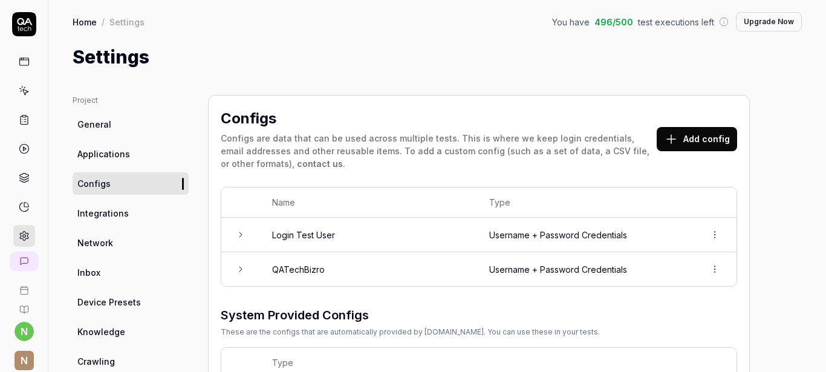
click at [237, 238] on icon at bounding box center [241, 235] width 10 height 10
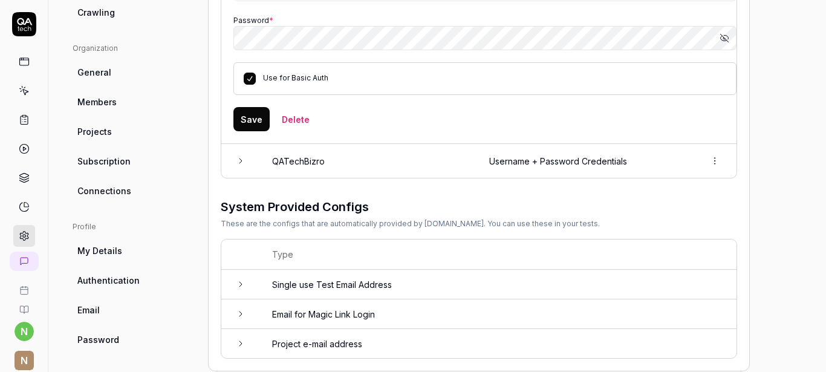
scroll to position [363, 0]
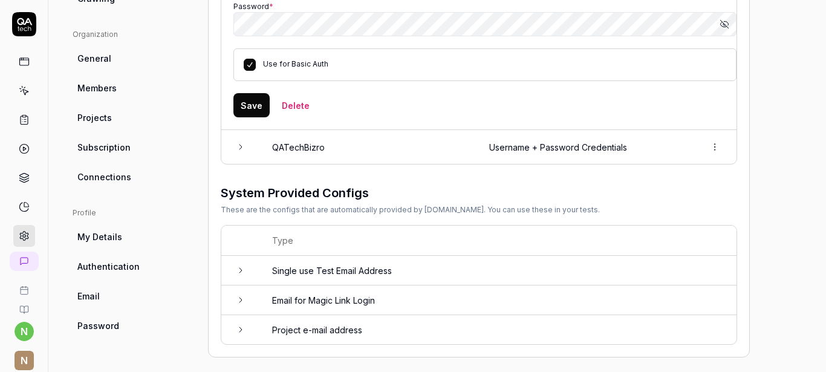
click at [243, 282] on td at bounding box center [240, 271] width 39 height 30
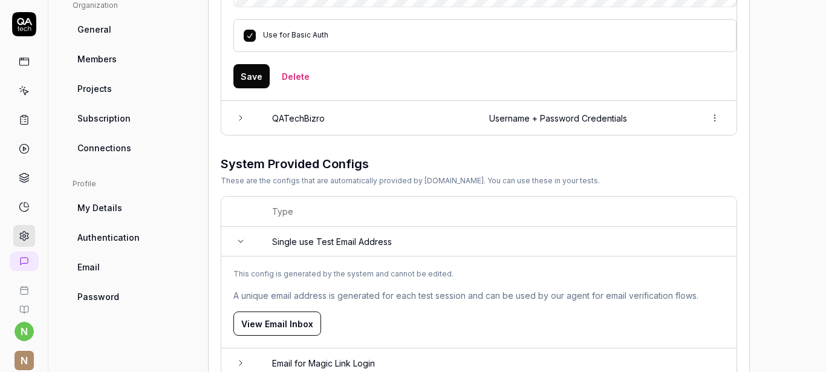
scroll to position [319, 0]
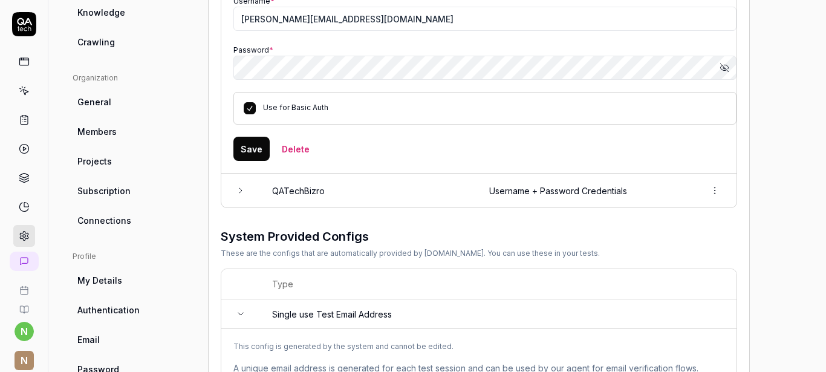
click at [243, 192] on icon at bounding box center [241, 191] width 10 height 10
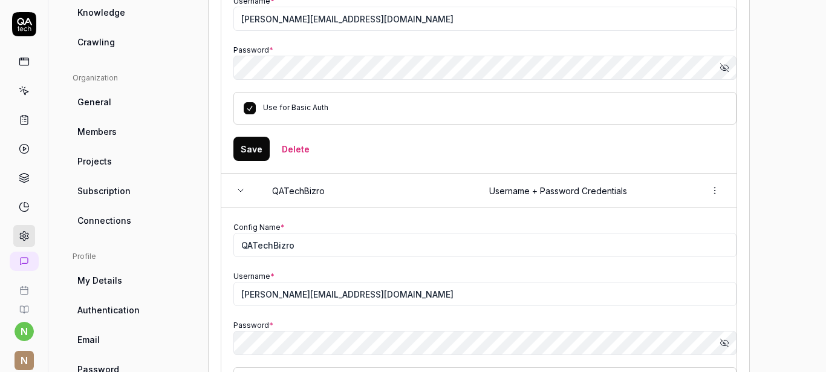
click at [243, 192] on icon at bounding box center [241, 191] width 10 height 10
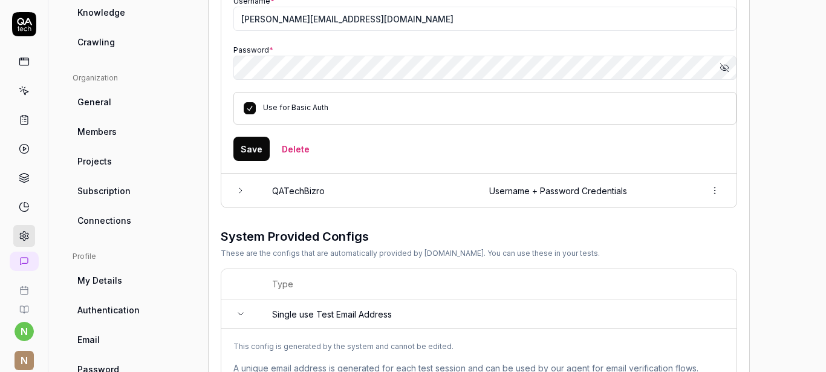
click at [248, 312] on td at bounding box center [240, 314] width 39 height 30
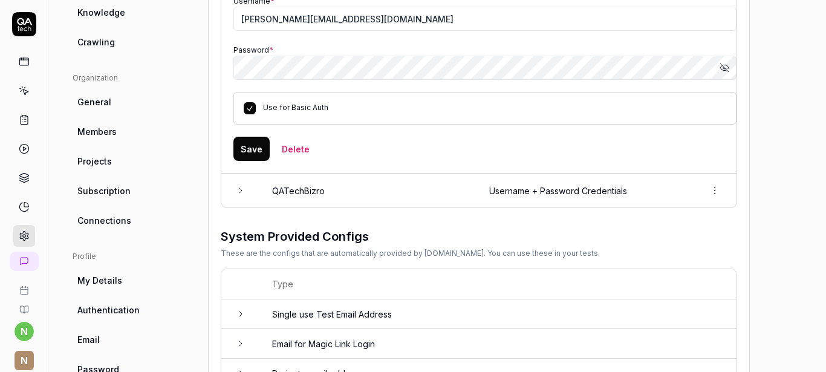
click at [248, 312] on td at bounding box center [240, 314] width 39 height 30
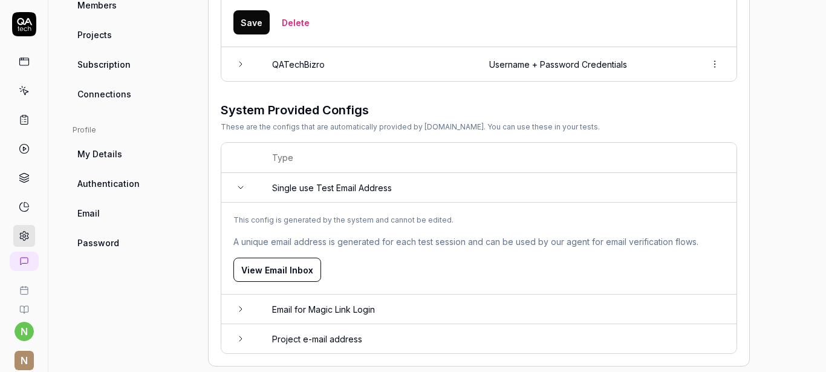
scroll to position [465, 0]
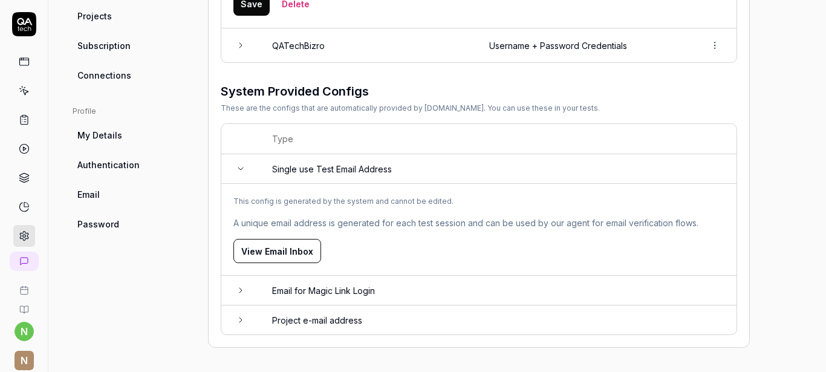
click at [290, 255] on button "View Email Inbox" at bounding box center [277, 251] width 88 height 24
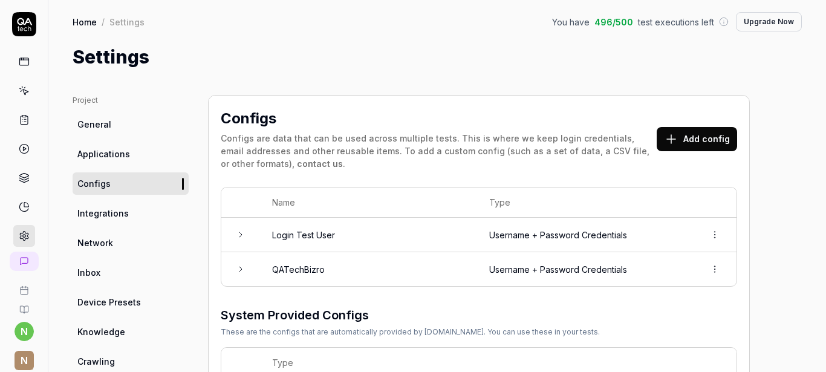
click at [18, 18] on icon at bounding box center [24, 24] width 24 height 24
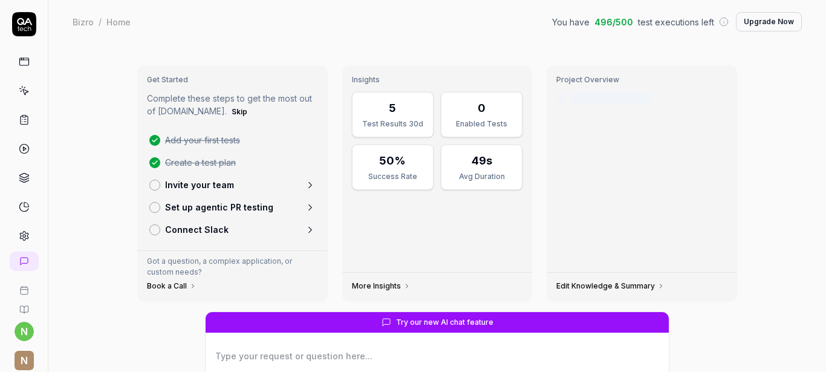
type textarea "*"
